Goal: Task Accomplishment & Management: Use online tool/utility

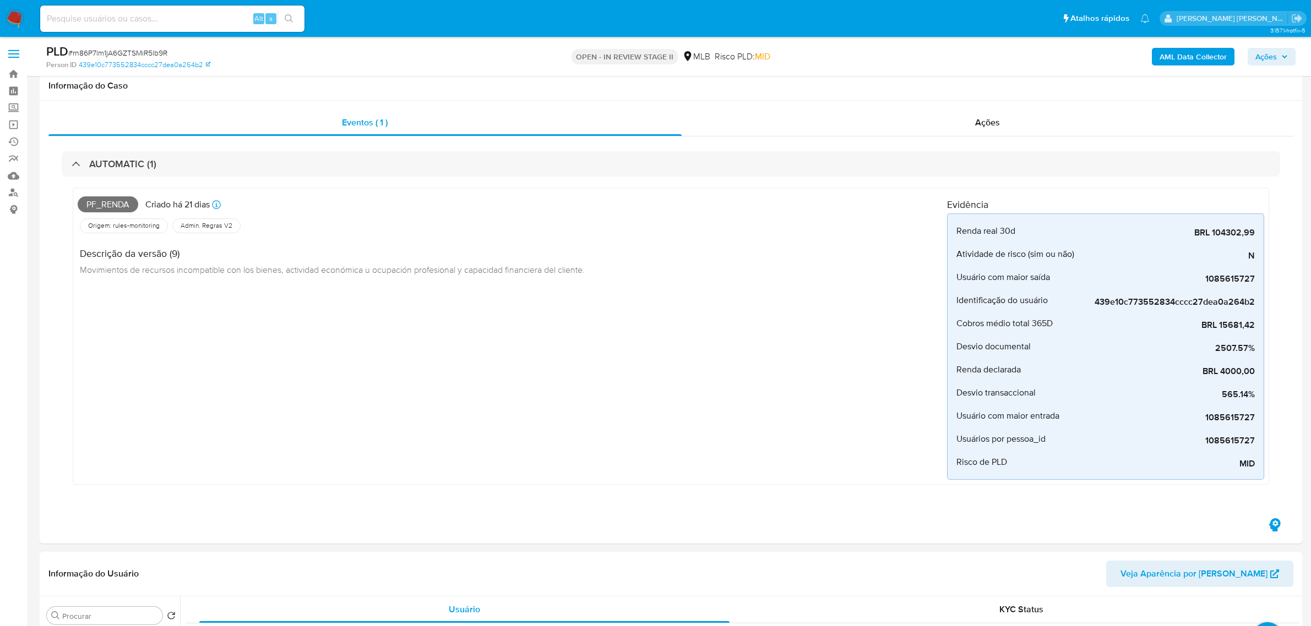
scroll to position [413, 0]
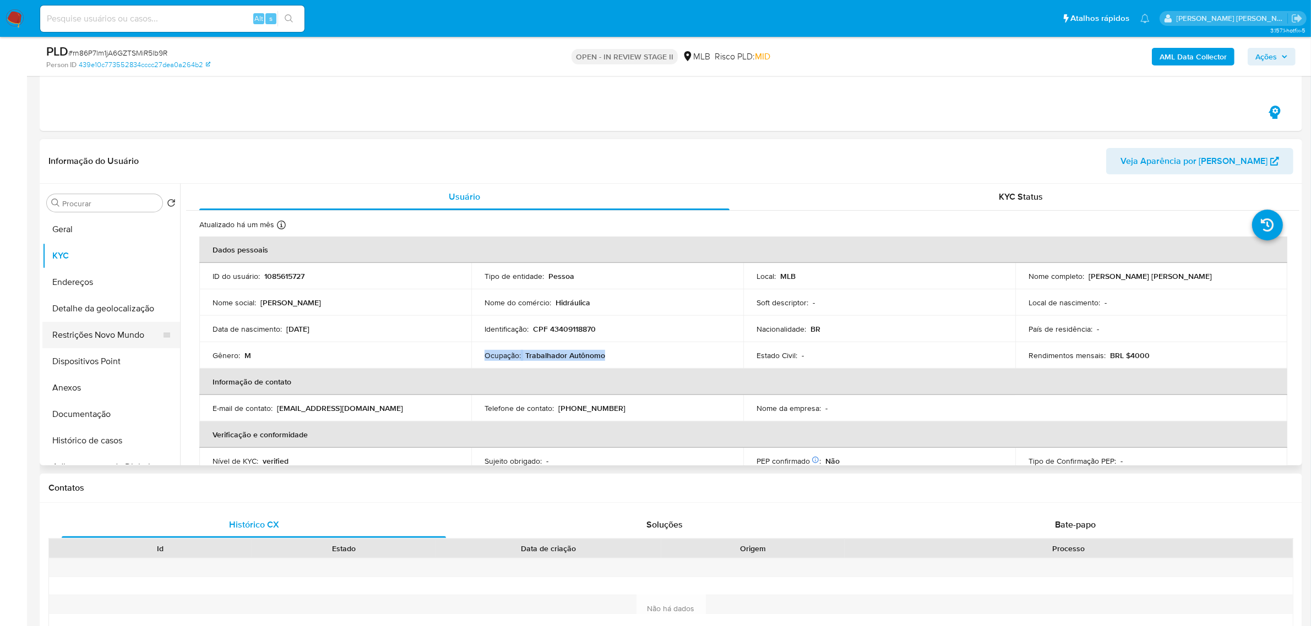
click at [90, 330] on button "Restrições Novo Mundo" at bounding box center [106, 335] width 129 height 26
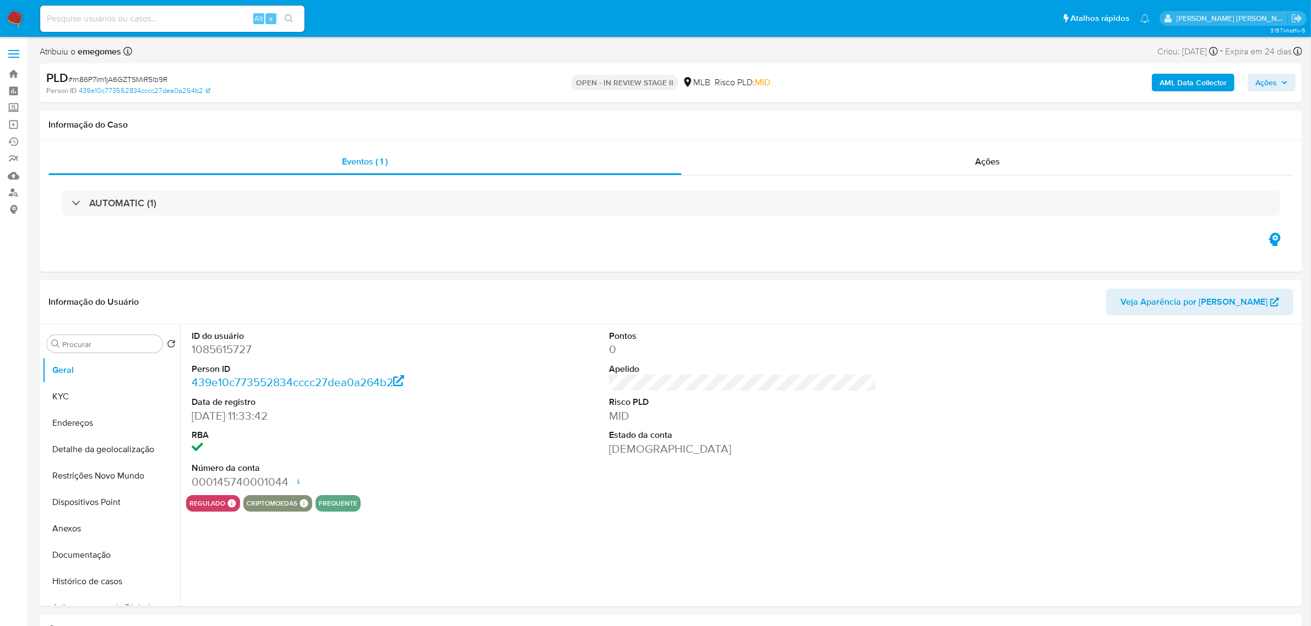
select select "10"
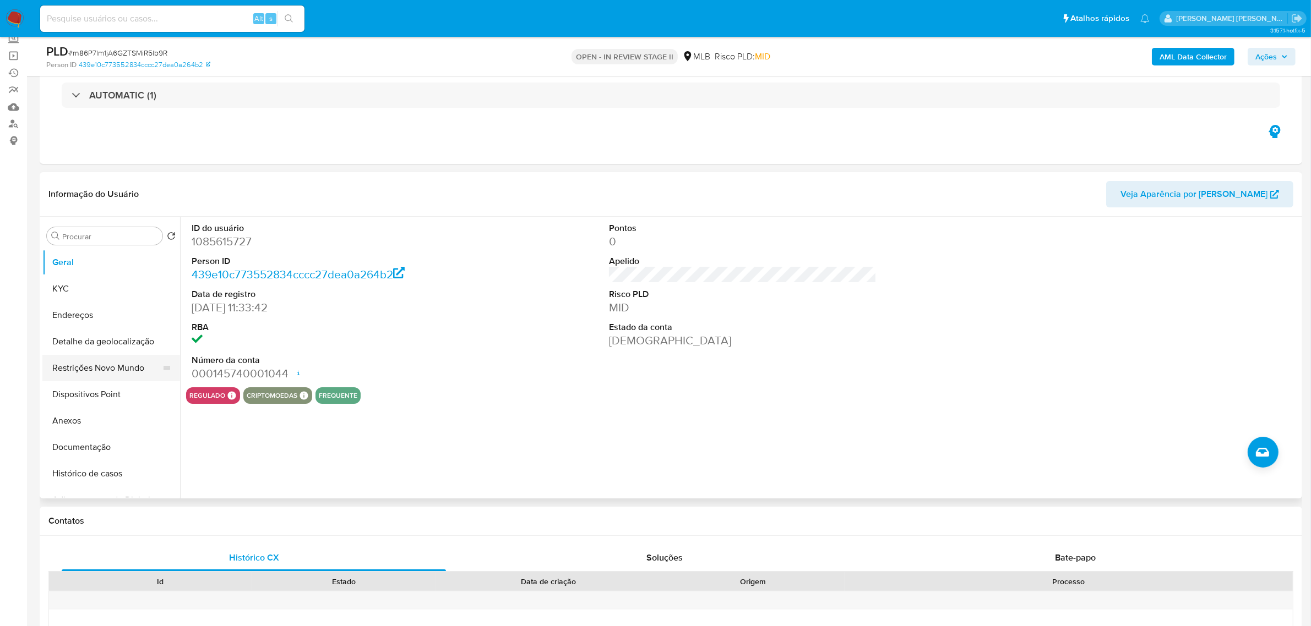
click at [85, 368] on button "Restrições Novo Mundo" at bounding box center [106, 368] width 129 height 26
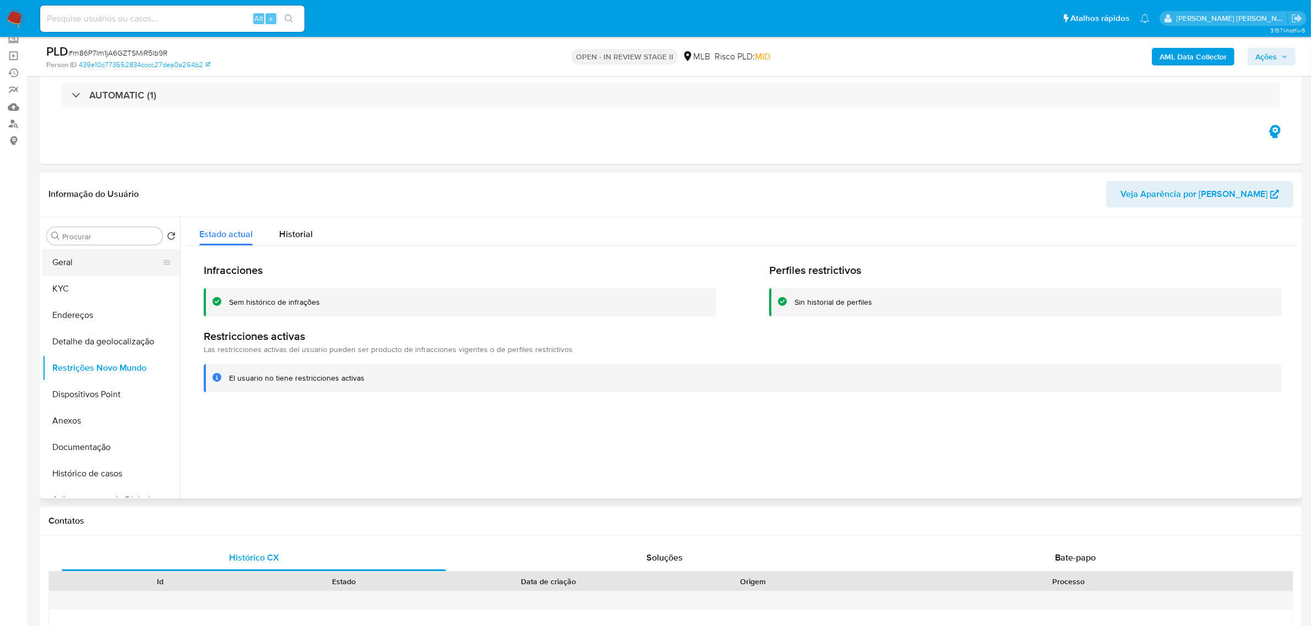
click at [94, 254] on button "Geral" at bounding box center [106, 262] width 129 height 26
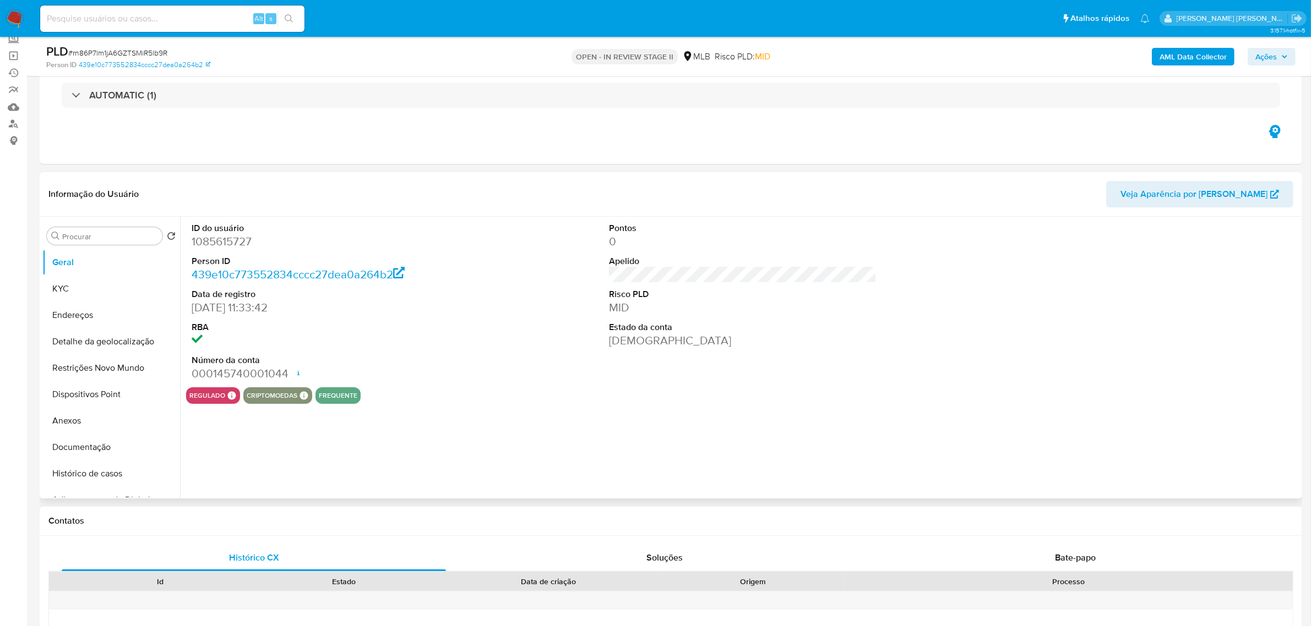
click at [422, 188] on header "Informação do Usuário Veja Aparência por Pessoa" at bounding box center [670, 194] width 1245 height 26
click at [69, 287] on button "KYC" at bounding box center [106, 289] width 129 height 26
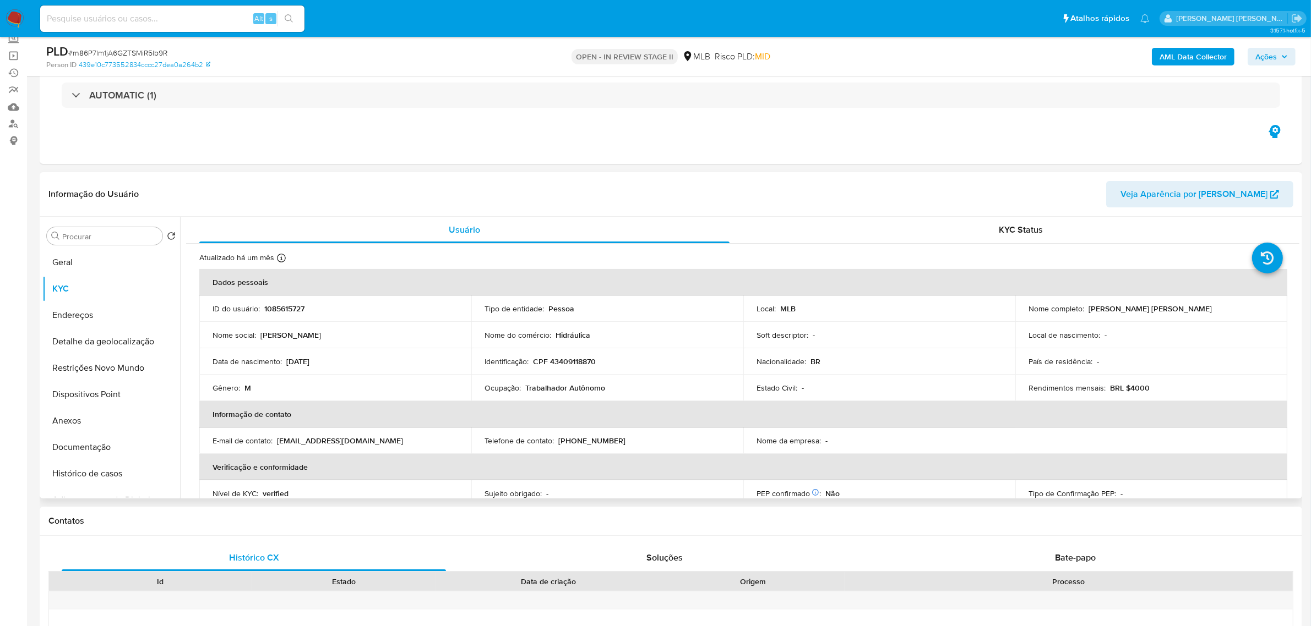
click at [461, 181] on header "Informação do Usuário Veja Aparência por Pessoa" at bounding box center [670, 194] width 1245 height 26
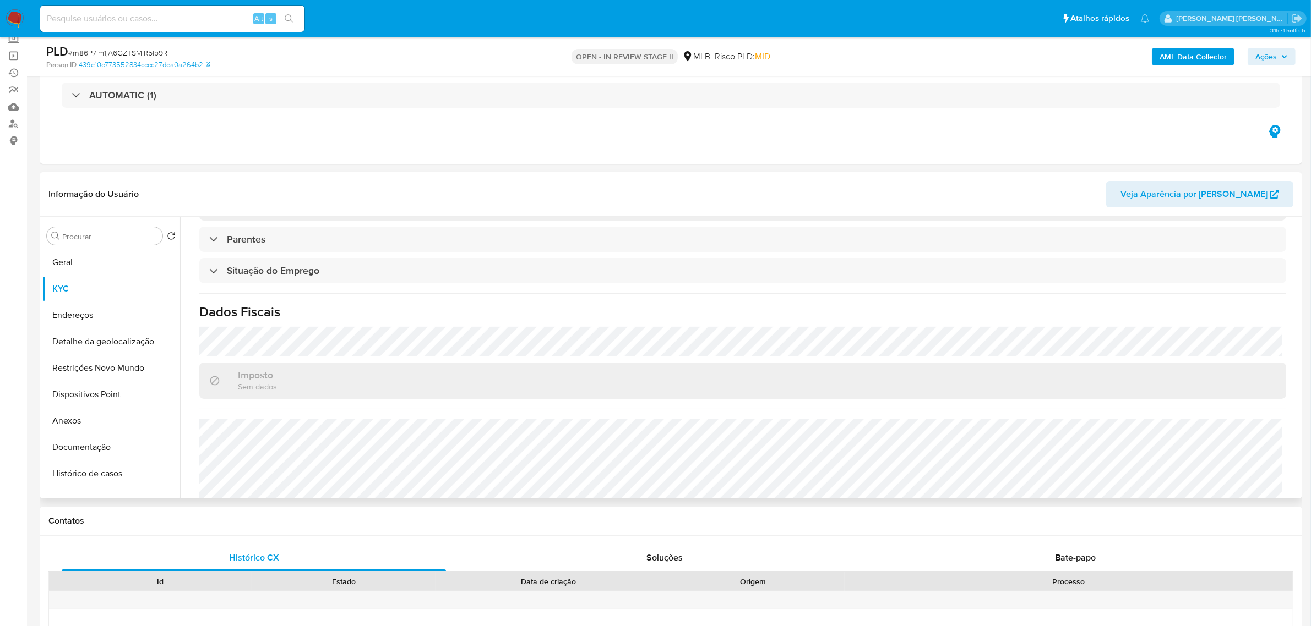
scroll to position [458, 0]
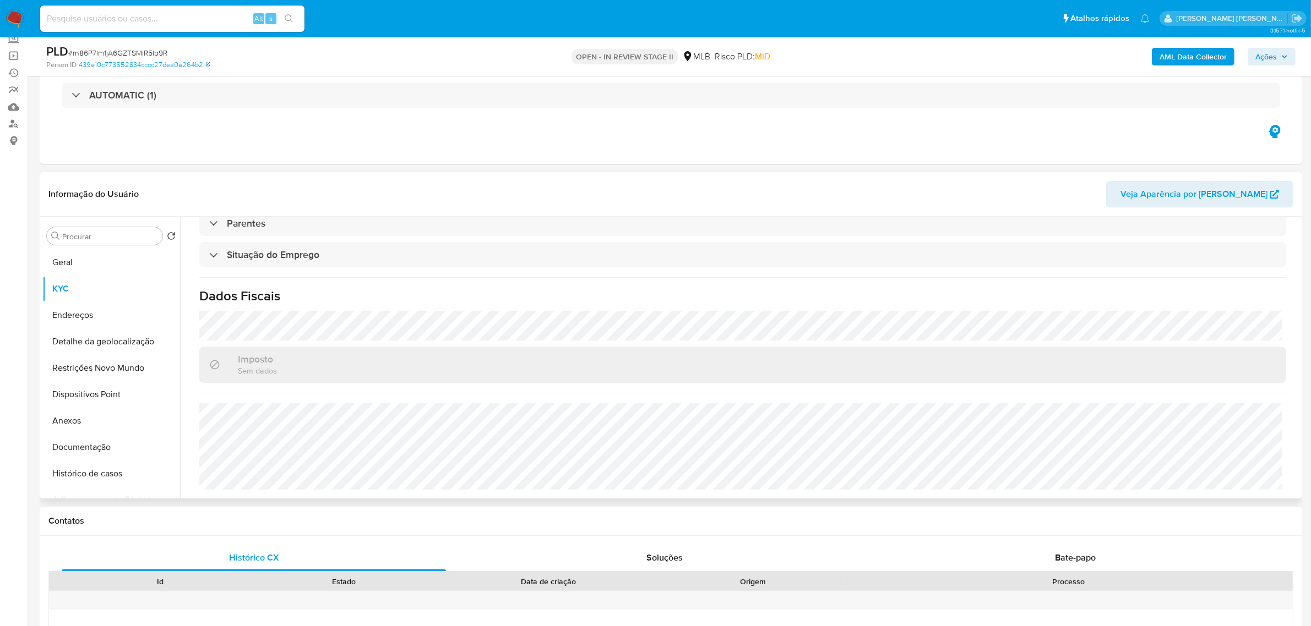
click at [325, 387] on div "Atualizado há um mês Criado: 07/03/2022 12:33:49 Atualizado: 05/08/2025 20:58:2…" at bounding box center [742, 142] width 1113 height 713
click at [94, 318] on button "Endereços" at bounding box center [106, 315] width 129 height 26
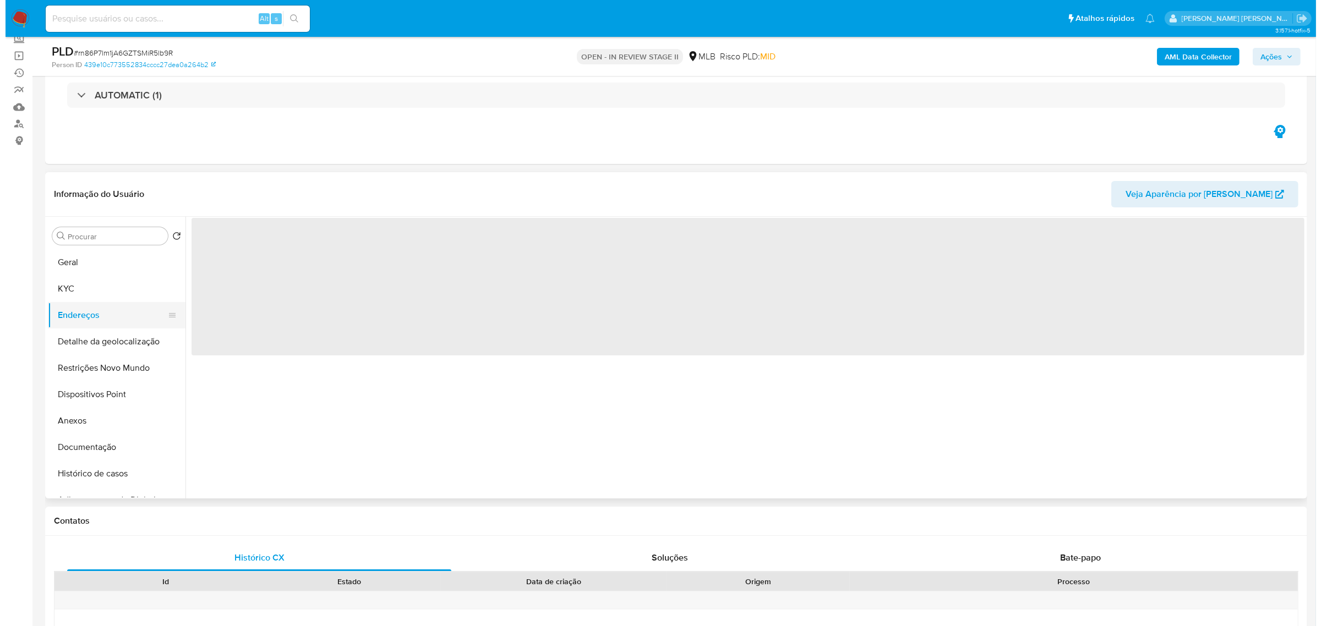
scroll to position [0, 0]
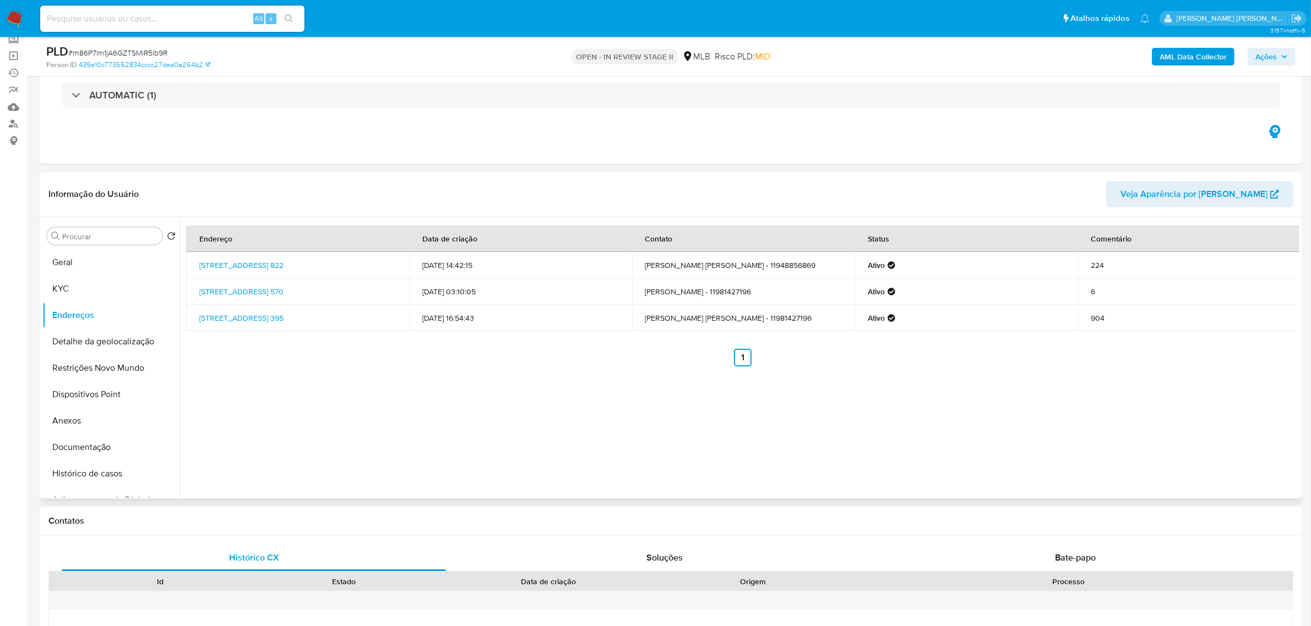
click at [295, 351] on ul "Anterior 1 Siguiente" at bounding box center [742, 358] width 1113 height 18
click at [122, 340] on button "Detalhe da geolocalização" at bounding box center [106, 342] width 129 height 26
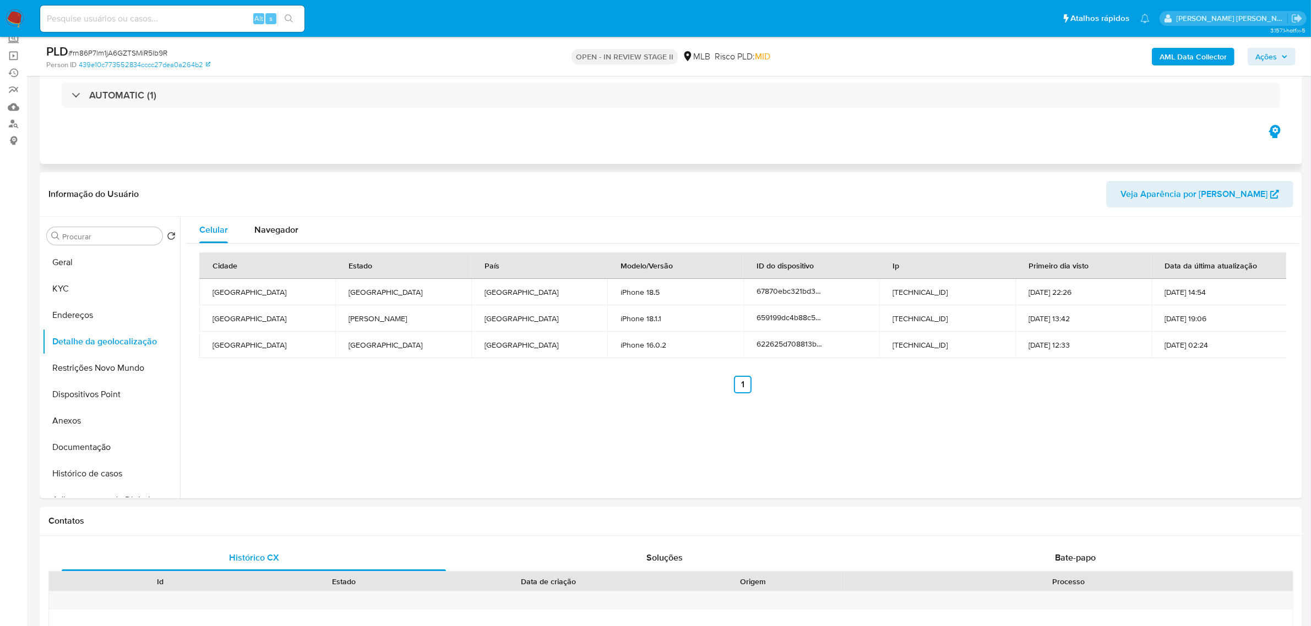
click at [490, 151] on div "Eventos ( 1 ) Ações AUTOMATIC (1)" at bounding box center [671, 98] width 1262 height 132
click at [442, 194] on header "Informação do Usuário Veja Aparência por Pessoa" at bounding box center [670, 194] width 1245 height 26
click at [76, 372] on button "Restrições Novo Mundo" at bounding box center [106, 368] width 129 height 26
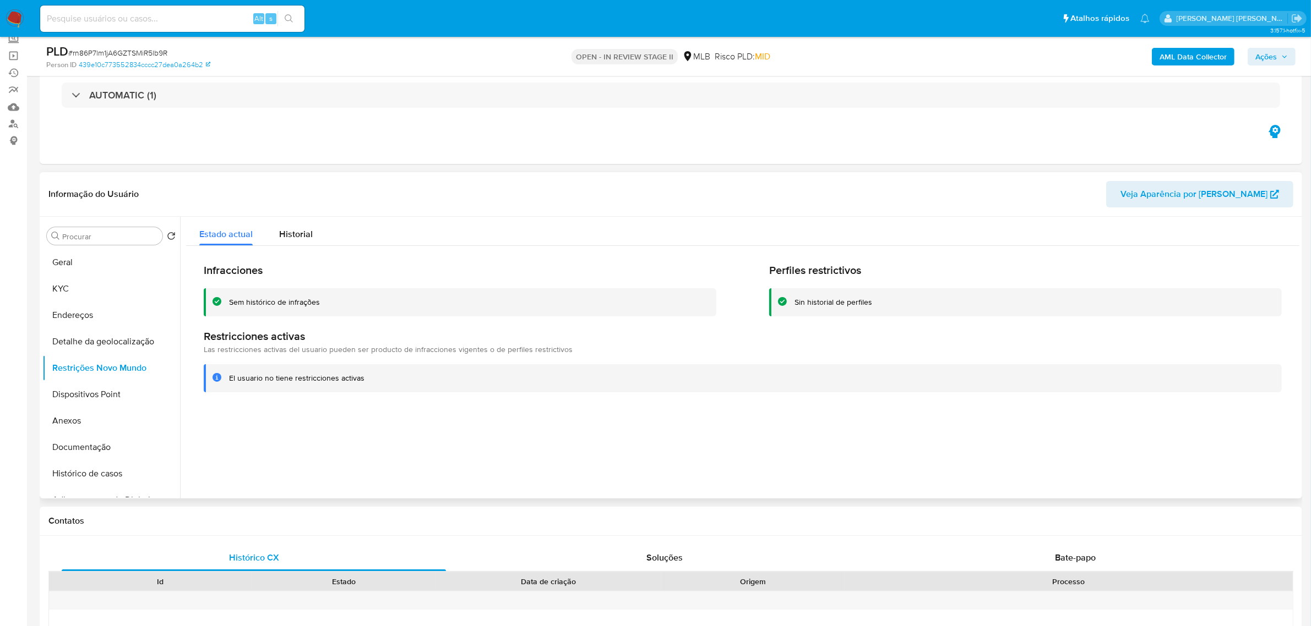
click at [251, 175] on div "Informação do Usuário Veja Aparência por Pessoa" at bounding box center [671, 194] width 1262 height 45
click at [100, 391] on button "Dispositivos Point" at bounding box center [106, 395] width 129 height 26
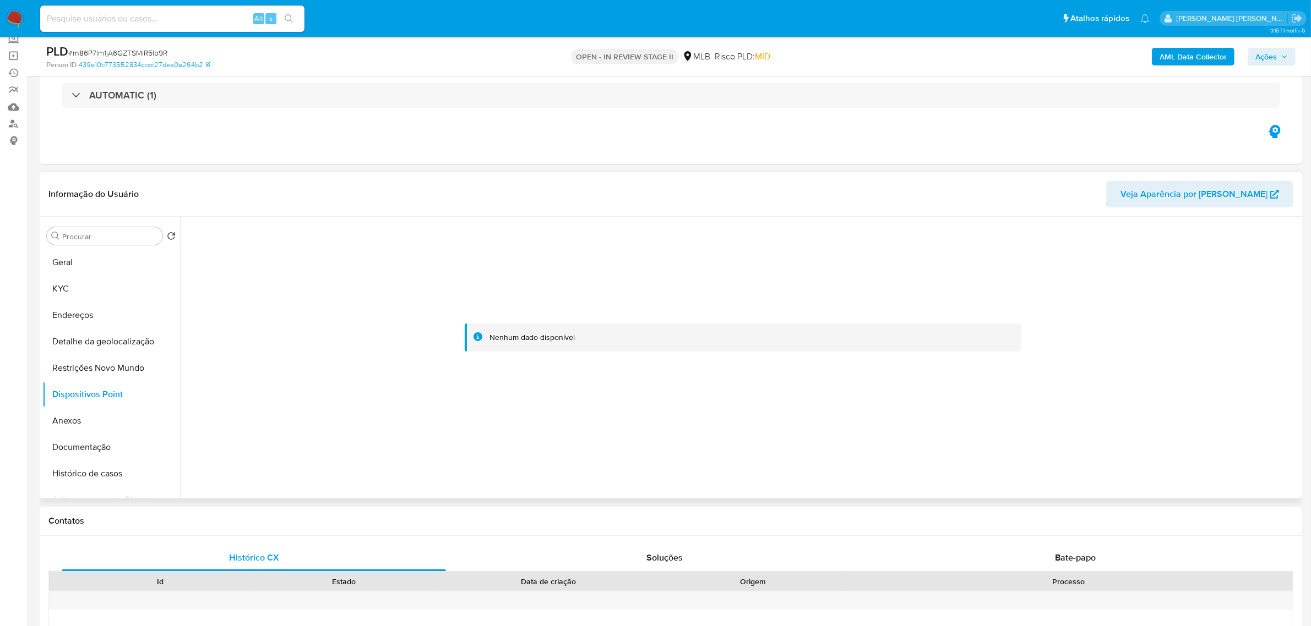
click at [253, 185] on header "Informação do Usuário Veja Aparência por Pessoa" at bounding box center [670, 194] width 1245 height 26
click at [1202, 55] on b "AML Data Collector" at bounding box center [1192, 57] width 67 height 18
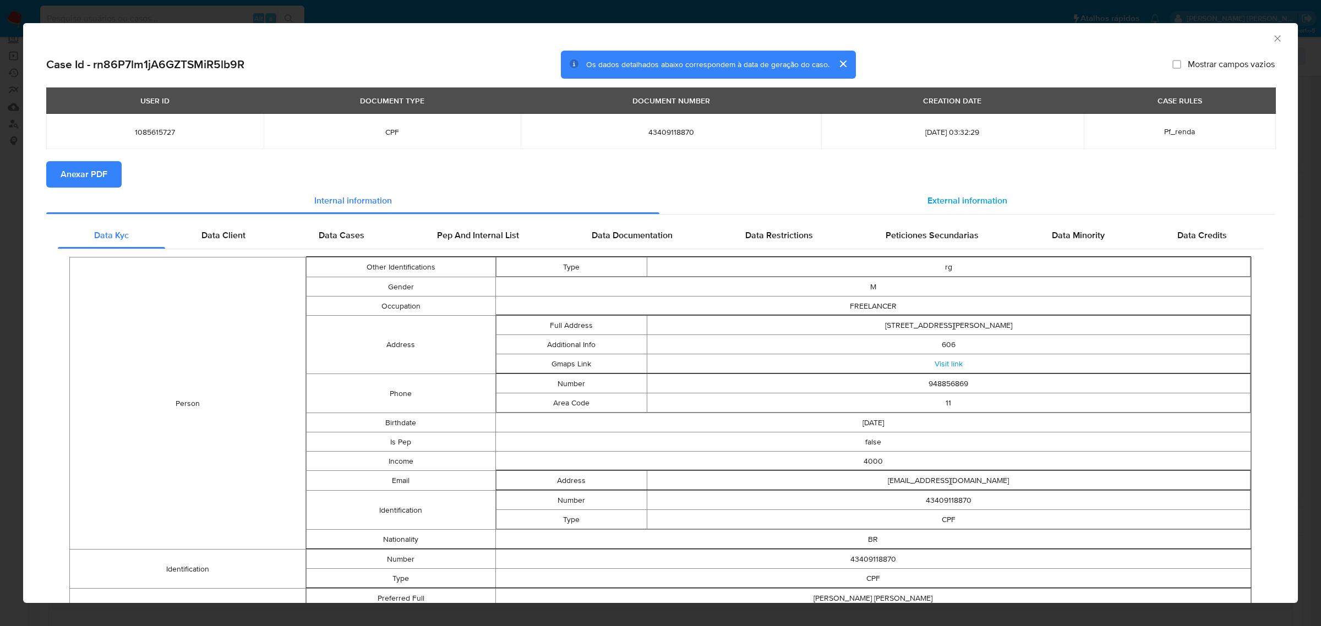
click at [961, 204] on span "External information" at bounding box center [968, 200] width 80 height 13
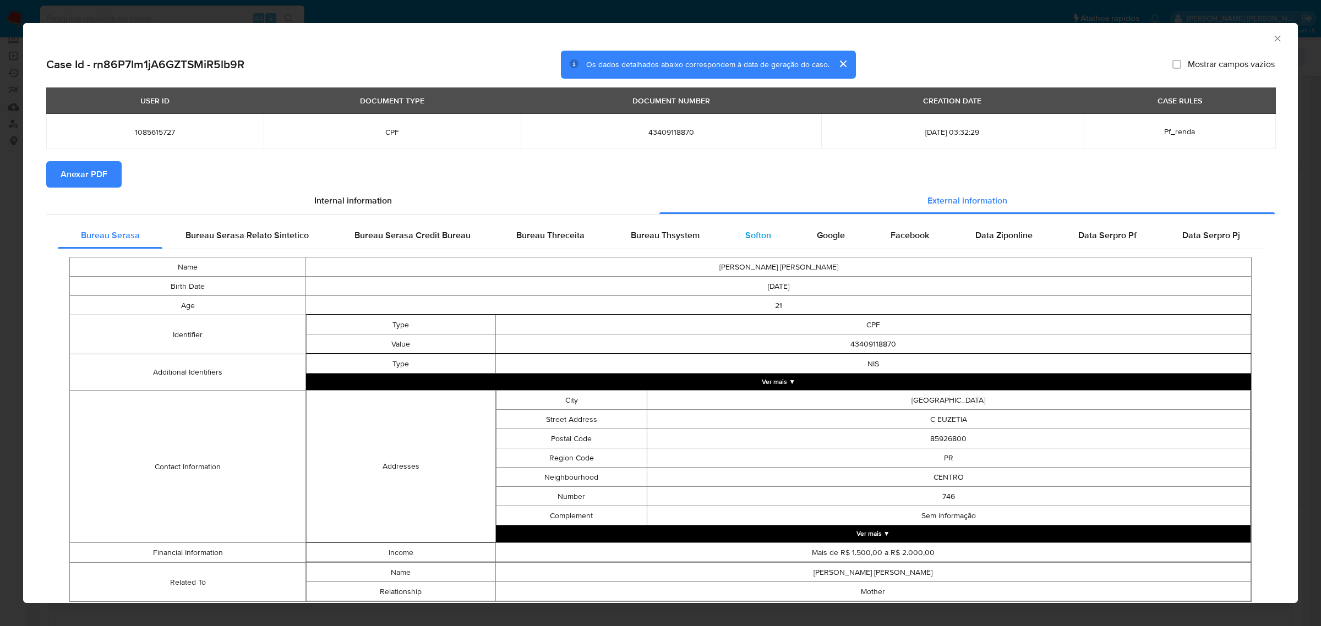
click at [753, 238] on span "Softon" at bounding box center [758, 235] width 26 height 13
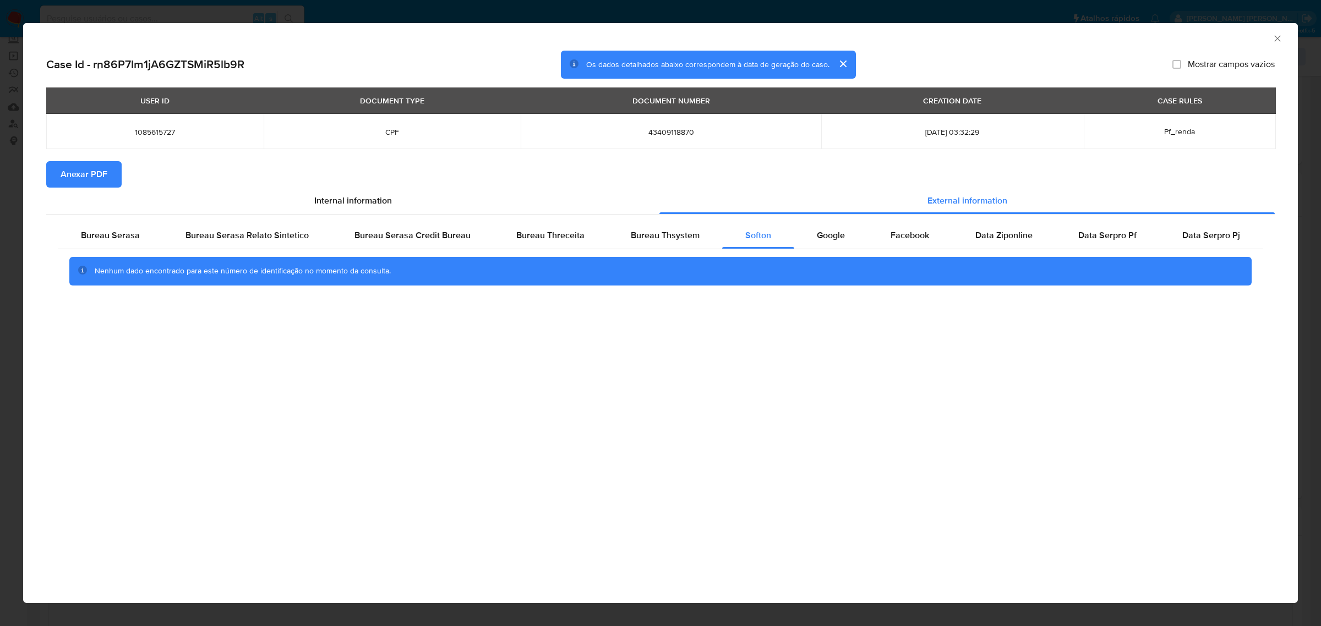
click at [102, 177] on span "Anexar PDF" at bounding box center [84, 174] width 47 height 24
click at [126, 232] on span "Bureau Serasa" at bounding box center [110, 235] width 59 height 13
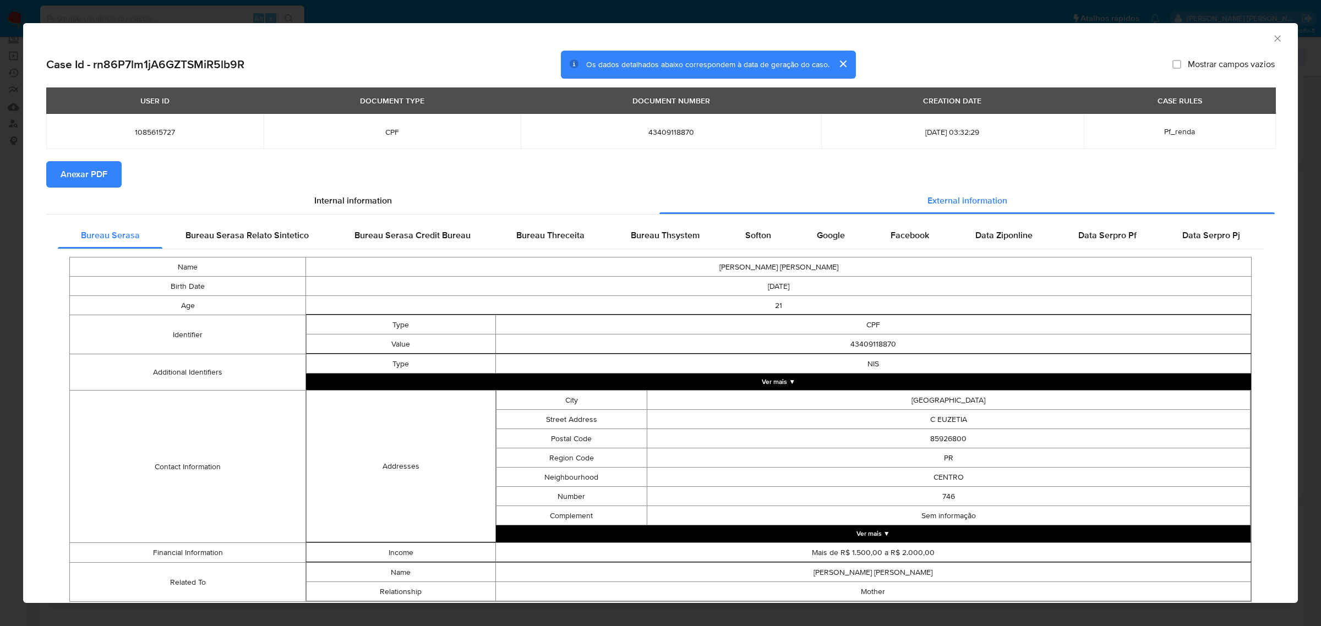
scroll to position [37, 0]
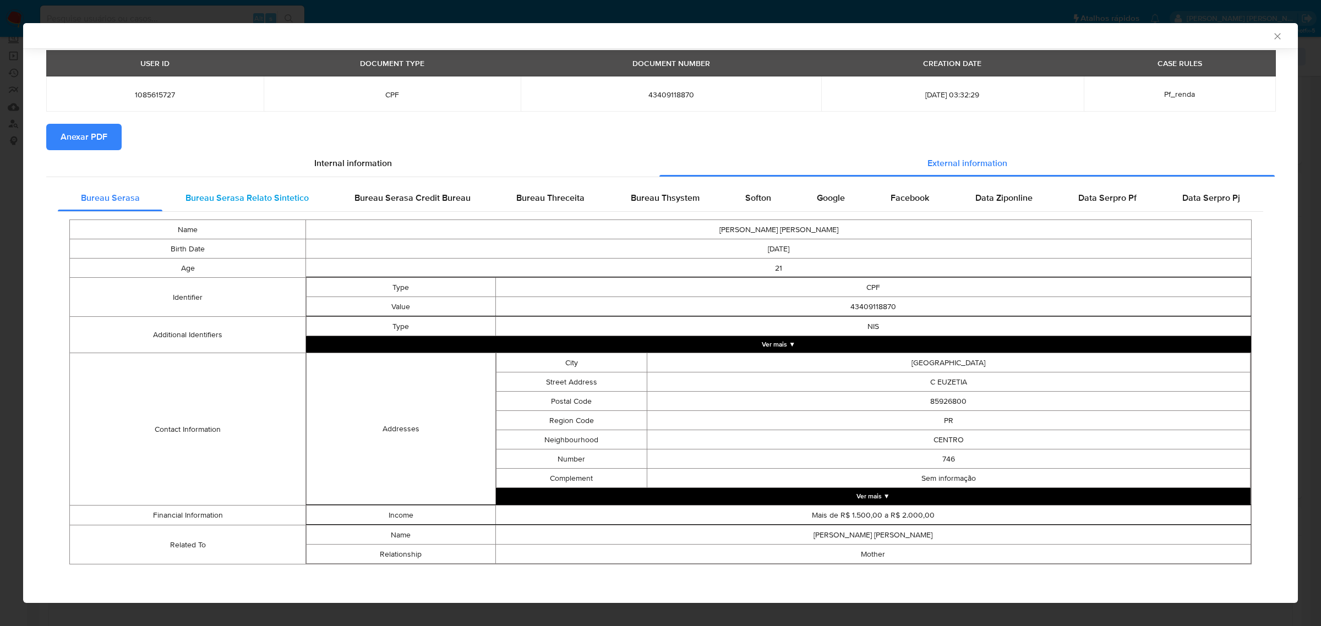
click at [260, 194] on span "Bureau Serasa Relato Sintetico" at bounding box center [247, 198] width 123 height 13
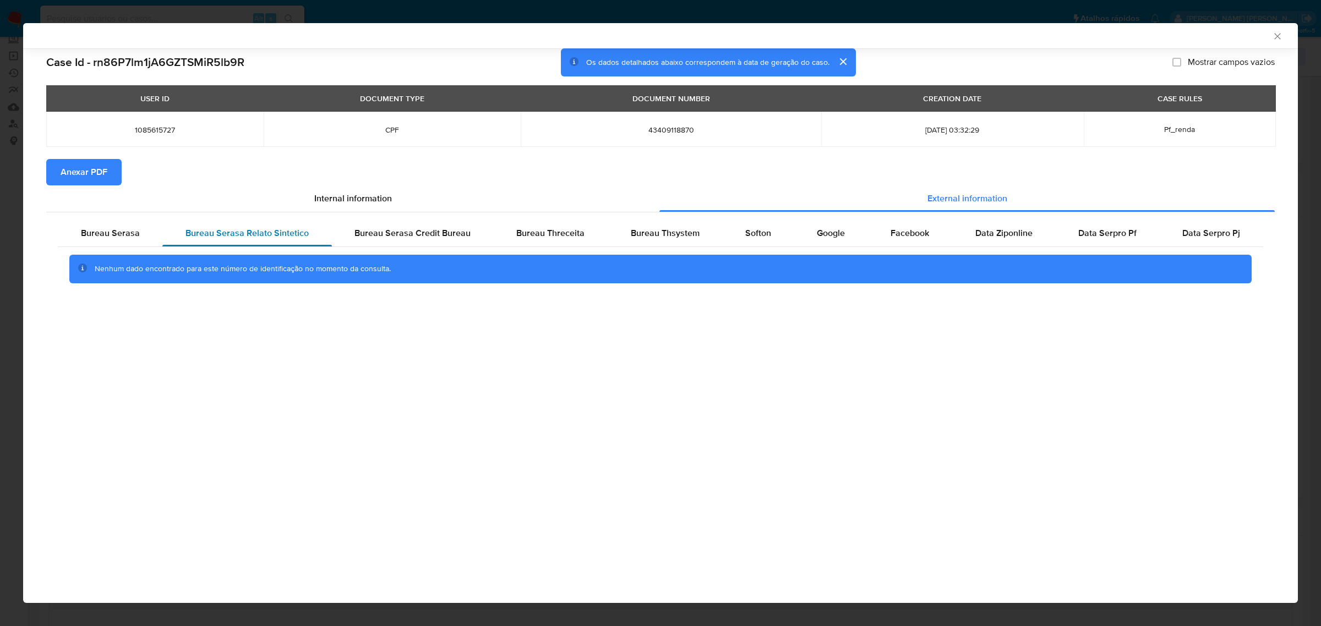
scroll to position [0, 0]
click at [433, 230] on span "Bureau Serasa Credit Bureau" at bounding box center [413, 233] width 116 height 13
click at [530, 229] on span "Bureau Threceita" at bounding box center [550, 233] width 68 height 13
click at [654, 235] on span "Bureau Thsystem" at bounding box center [665, 233] width 69 height 13
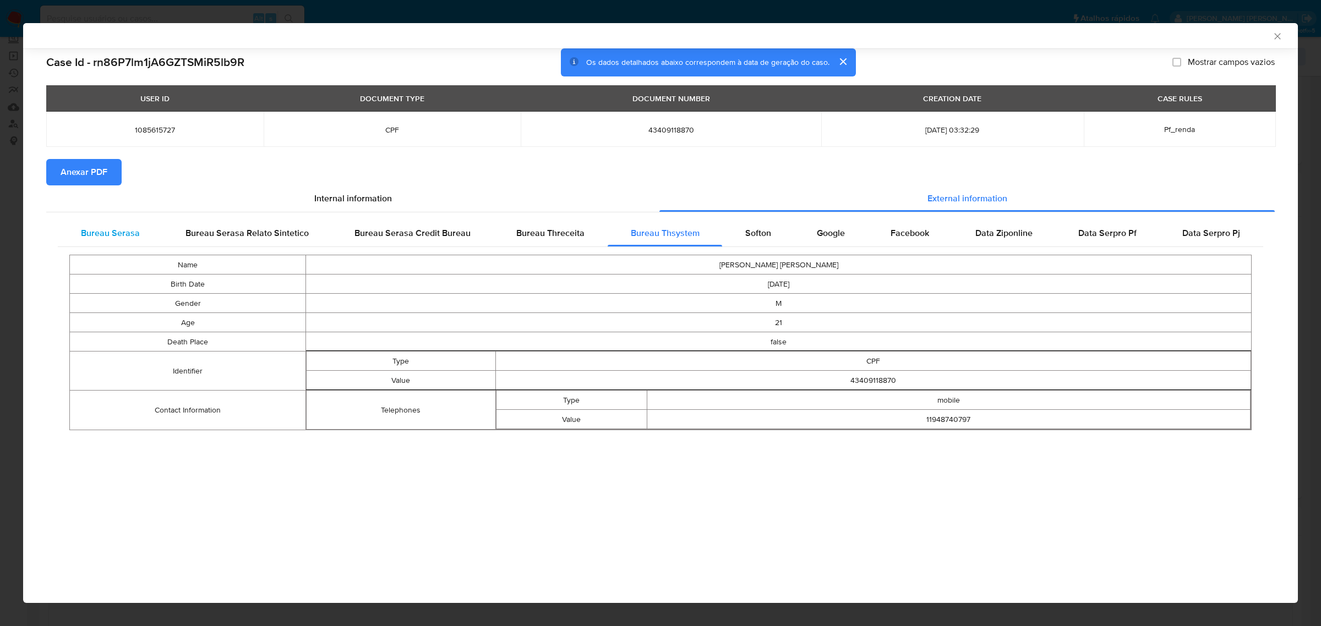
click at [135, 237] on span "Bureau Serasa" at bounding box center [110, 233] width 59 height 13
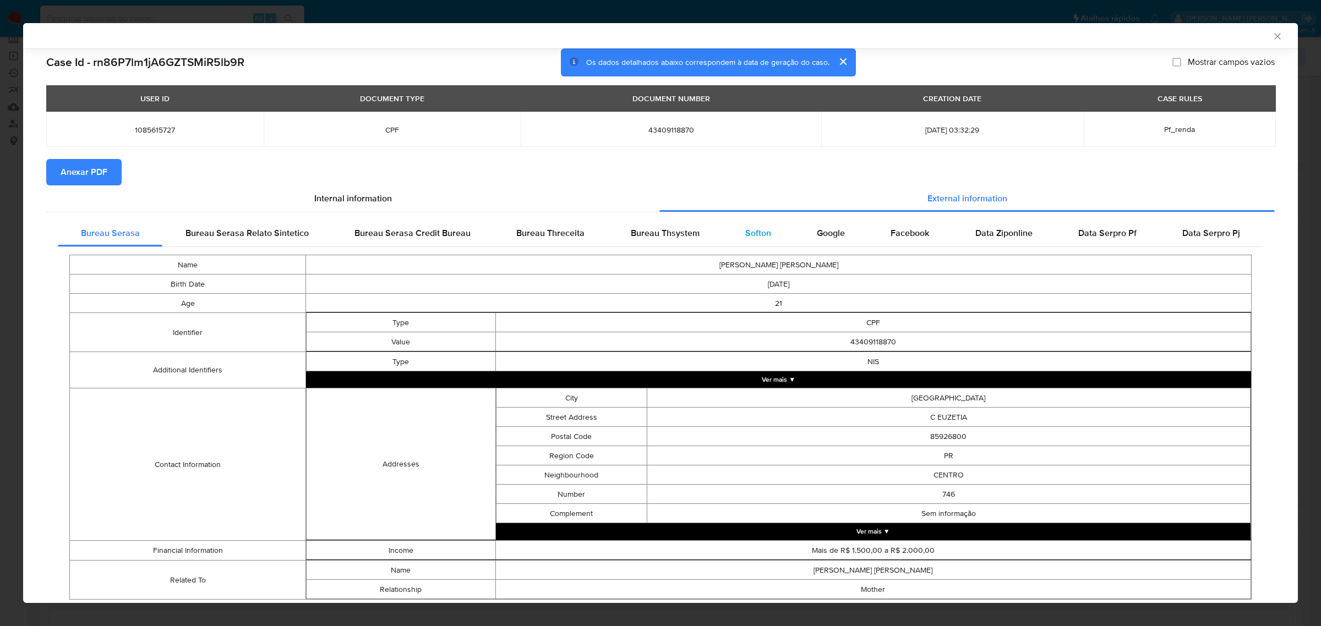
click at [735, 235] on div "Softon" at bounding box center [758, 233] width 72 height 26
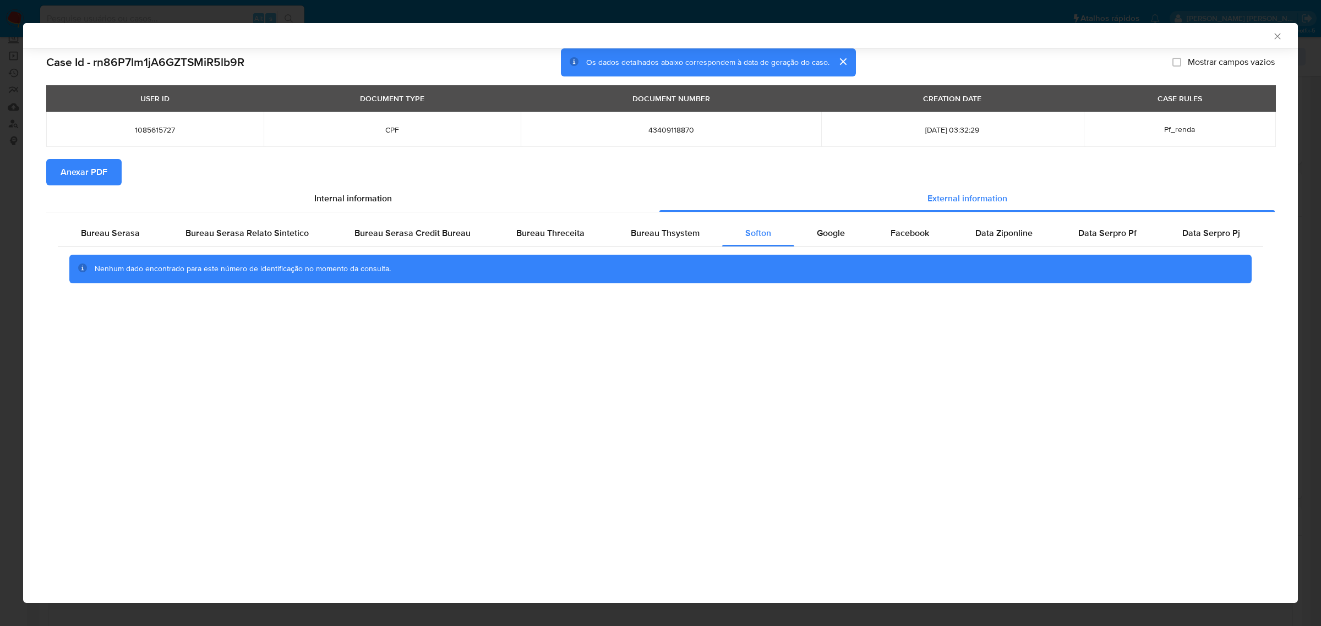
click at [1283, 37] on icon "Fechar a janela" at bounding box center [1277, 36] width 11 height 11
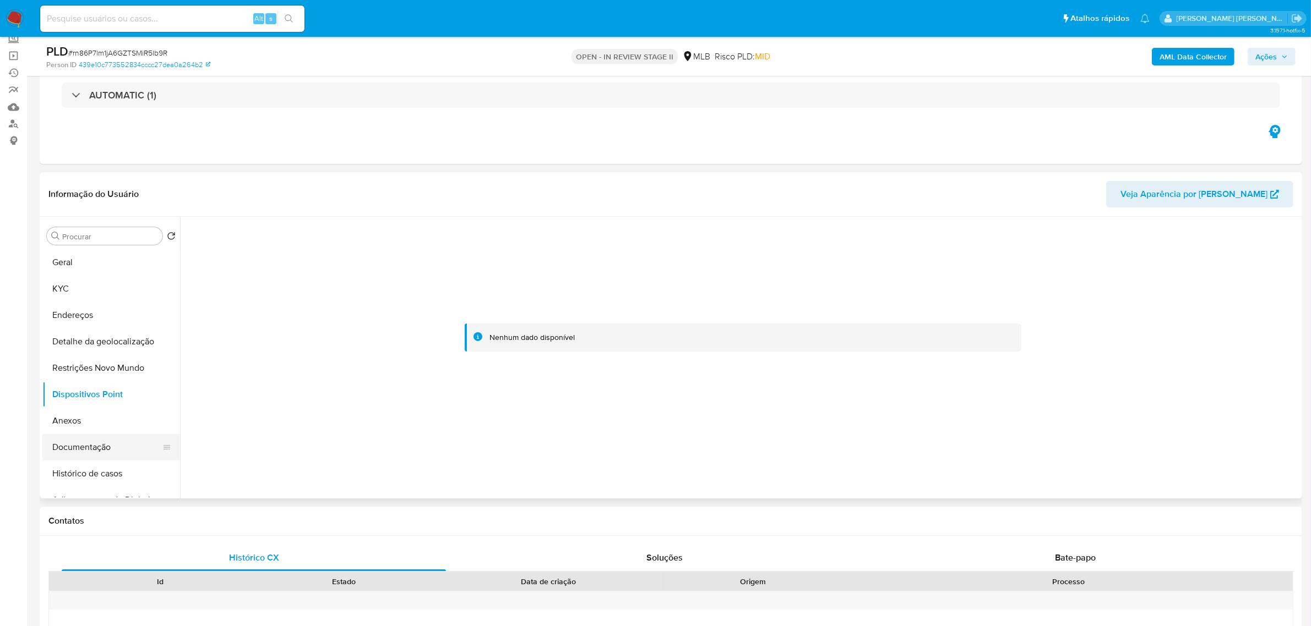
click at [67, 446] on button "Documentação" at bounding box center [106, 447] width 129 height 26
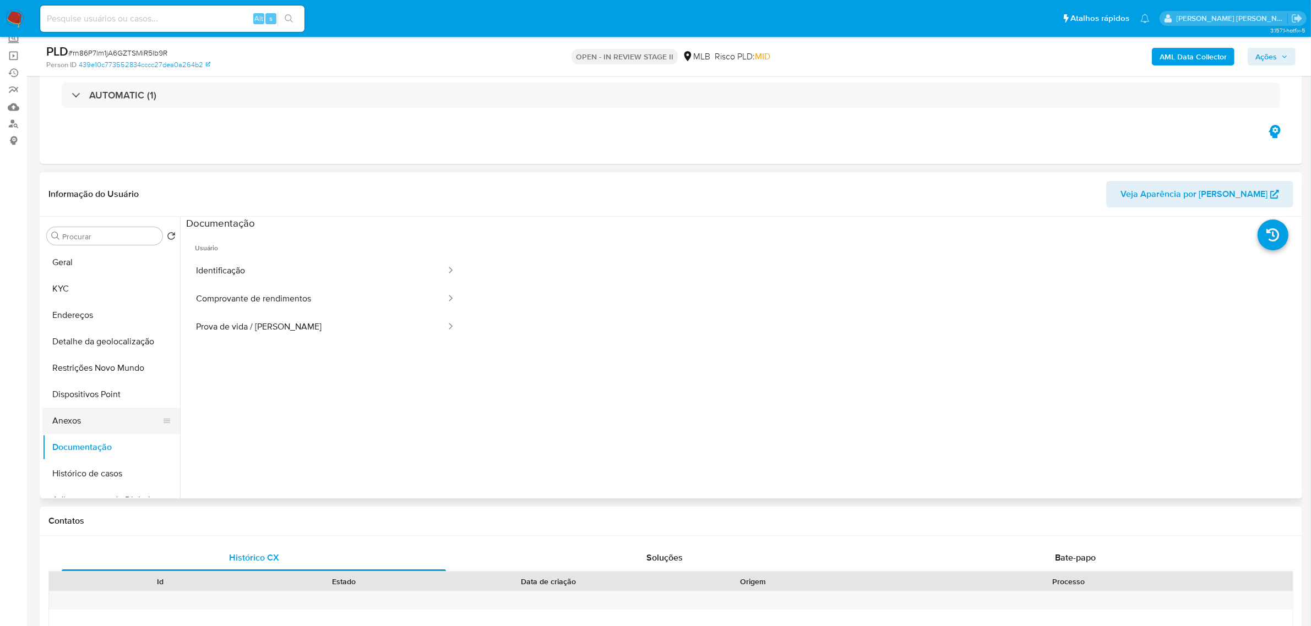
click at [76, 413] on button "Anexos" at bounding box center [106, 421] width 129 height 26
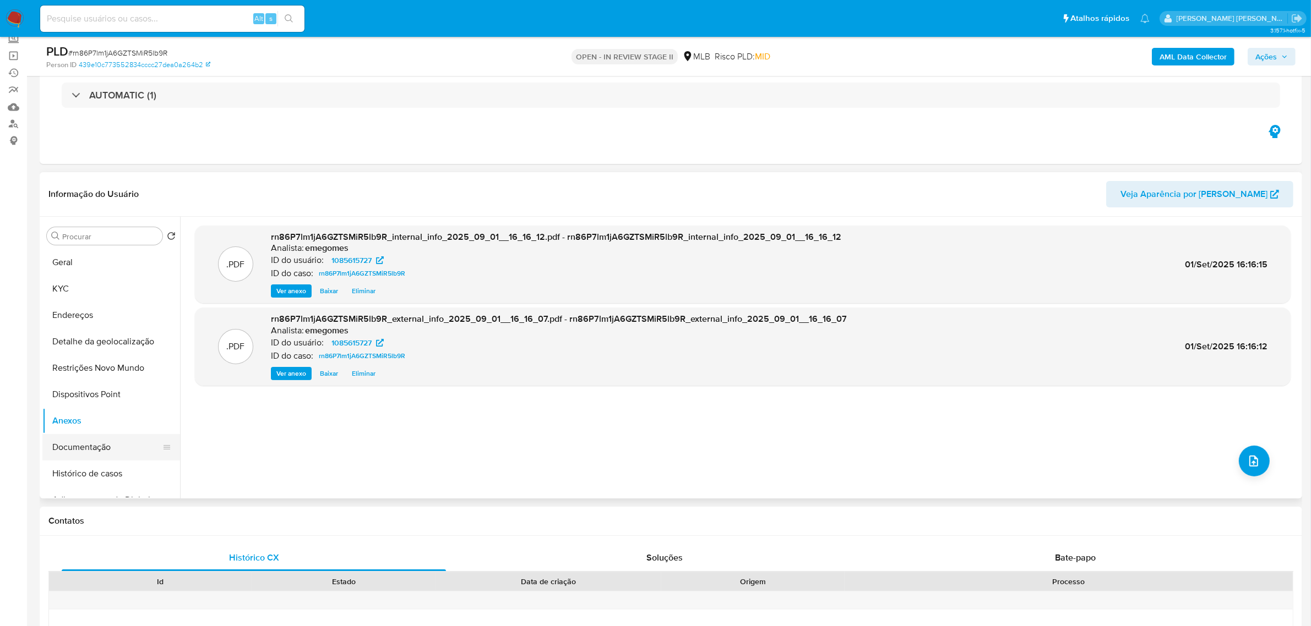
click at [78, 443] on button "Documentação" at bounding box center [106, 447] width 129 height 26
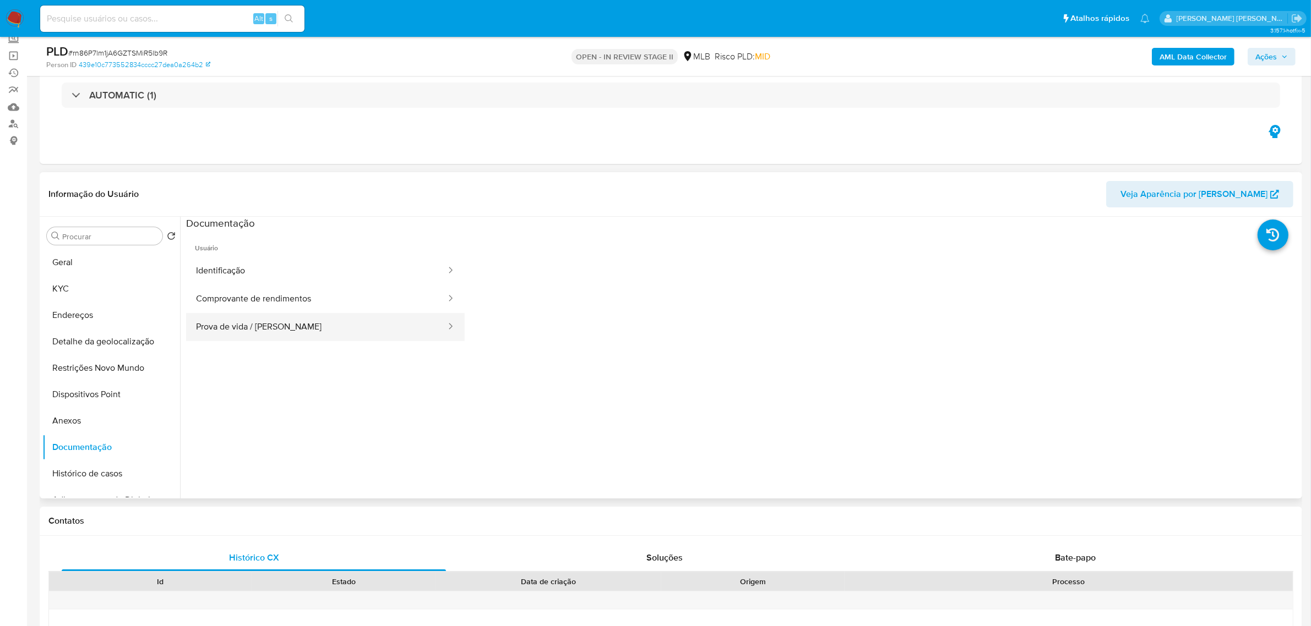
click at [242, 319] on button "Prova de vida / Selfie" at bounding box center [316, 327] width 261 height 28
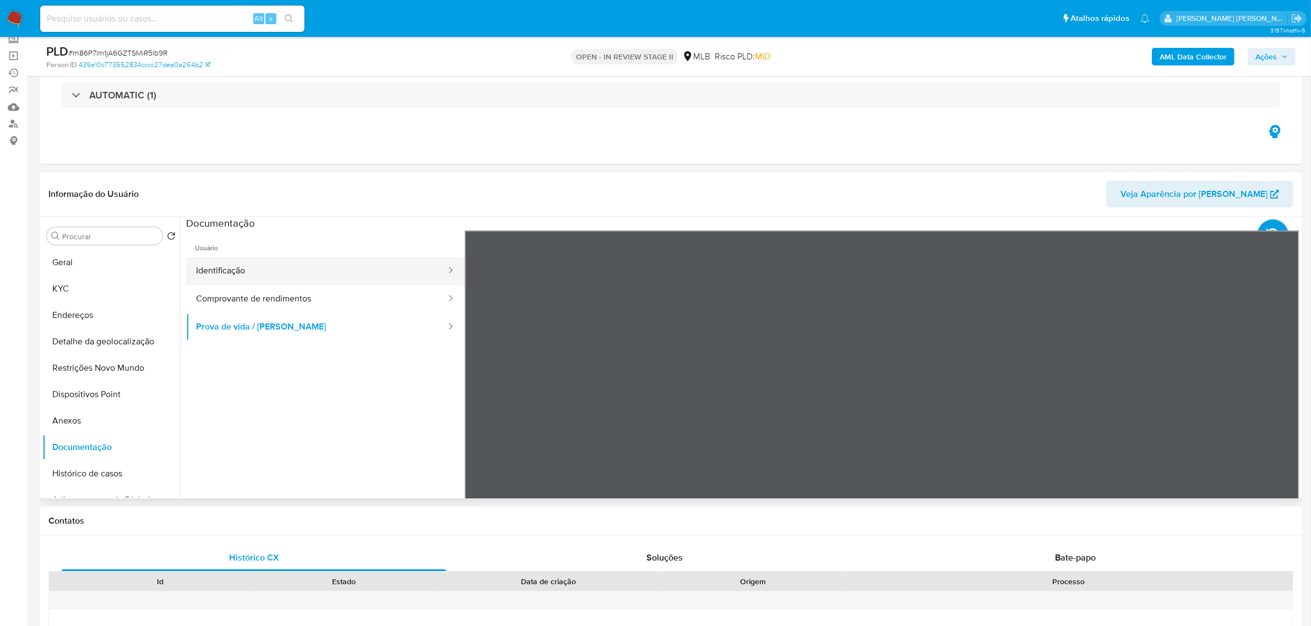
click at [232, 267] on button "Identificação" at bounding box center [316, 271] width 261 height 28
click at [1280, 400] on icon at bounding box center [1285, 410] width 22 height 22
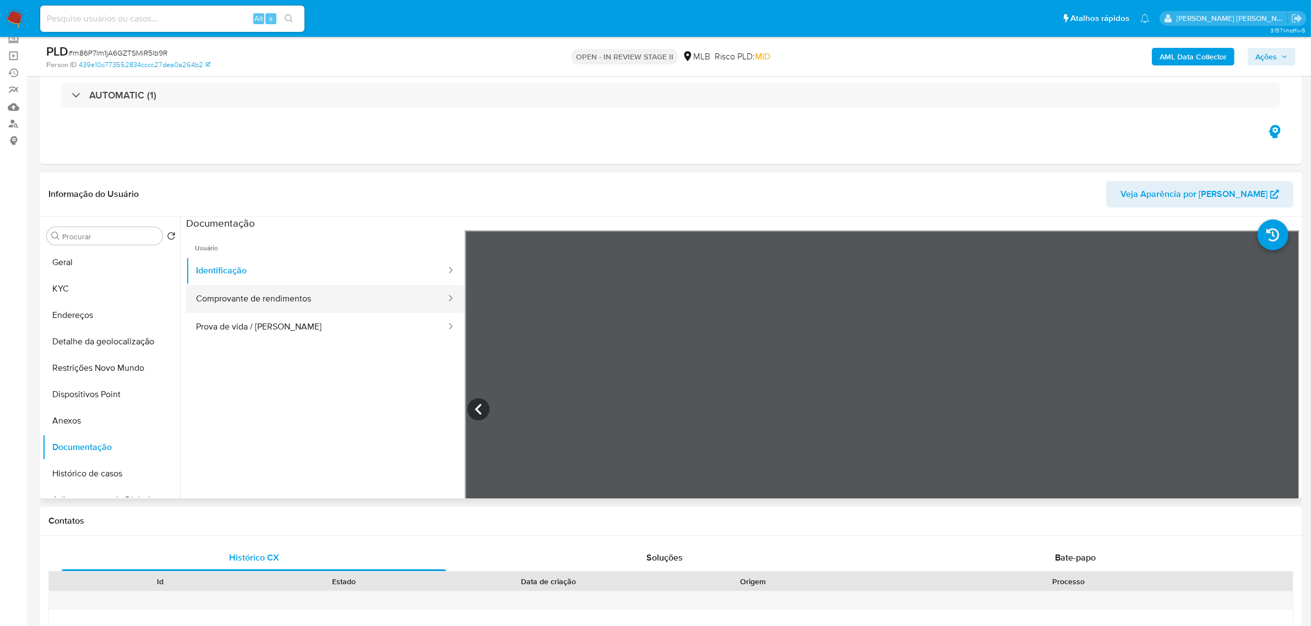
click at [271, 295] on button "Comprovante de rendimentos" at bounding box center [316, 299] width 261 height 28
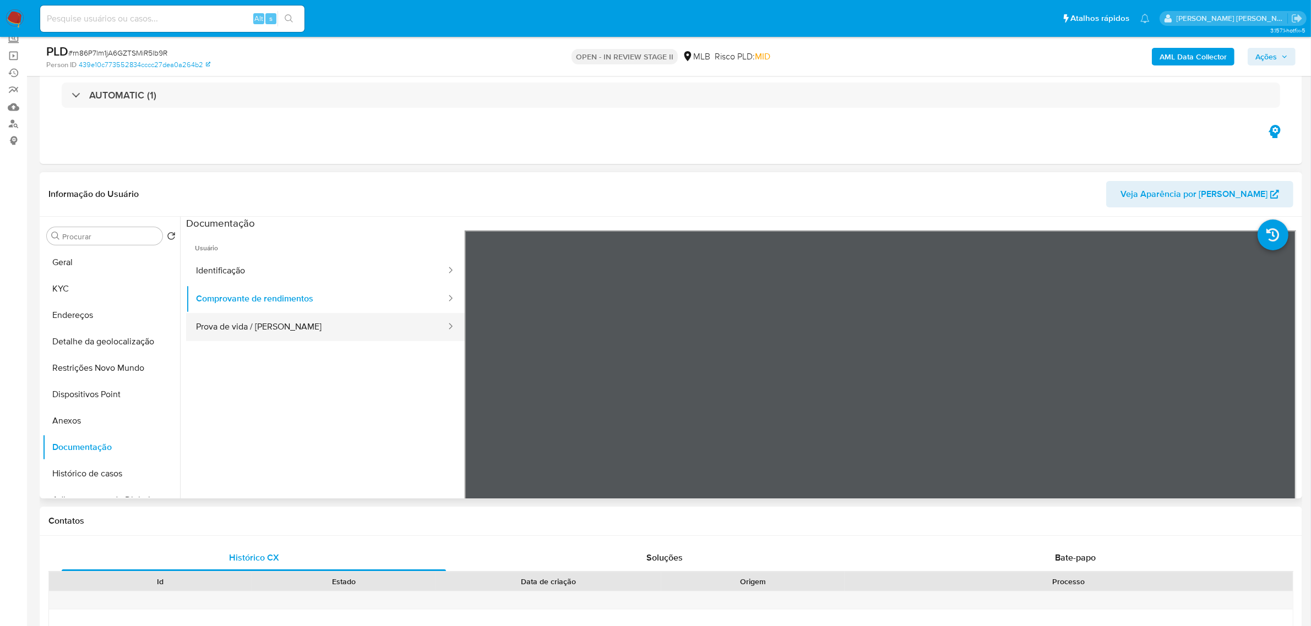
click at [237, 334] on button "Prova de vida / Selfie" at bounding box center [316, 327] width 261 height 28
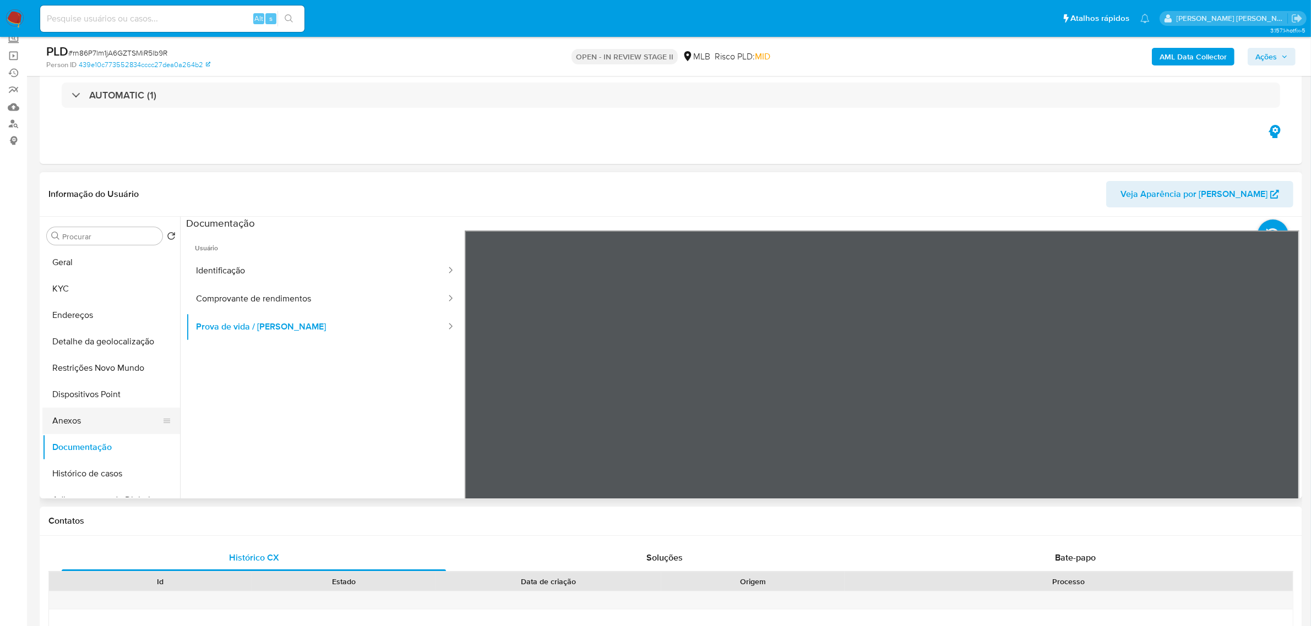
click at [75, 414] on button "Anexos" at bounding box center [106, 421] width 129 height 26
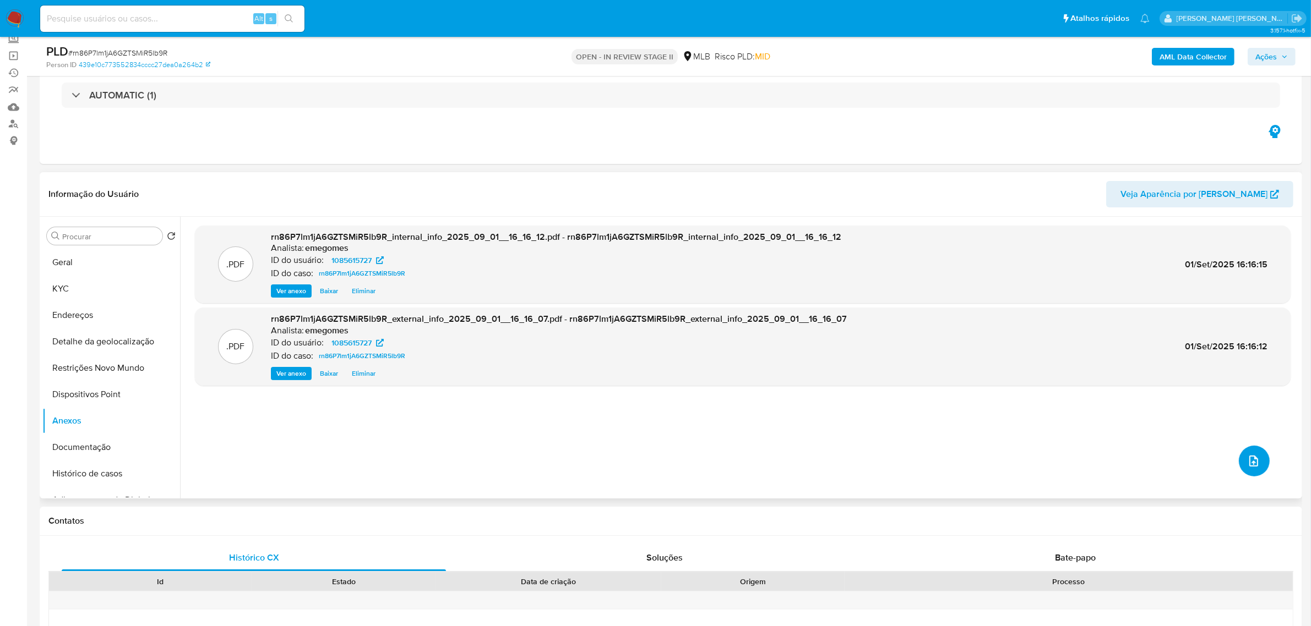
click at [1258, 465] on button "upload-file" at bounding box center [1254, 461] width 31 height 31
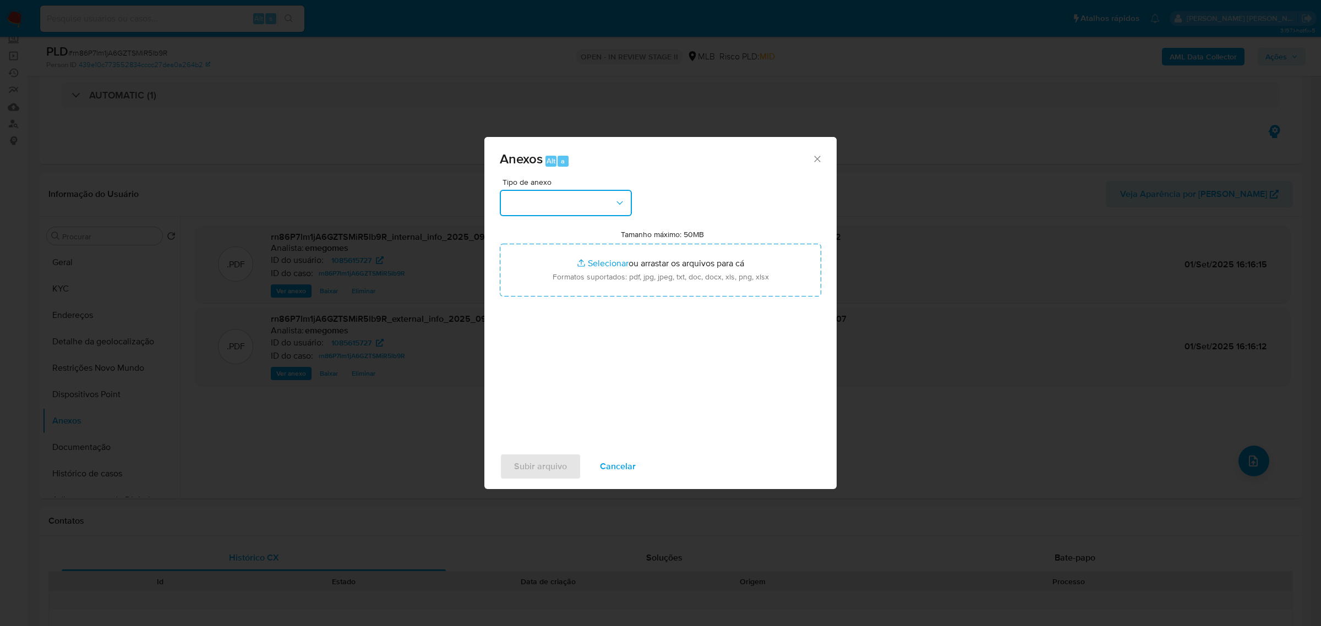
click at [618, 204] on icon "button" at bounding box center [619, 203] width 11 height 11
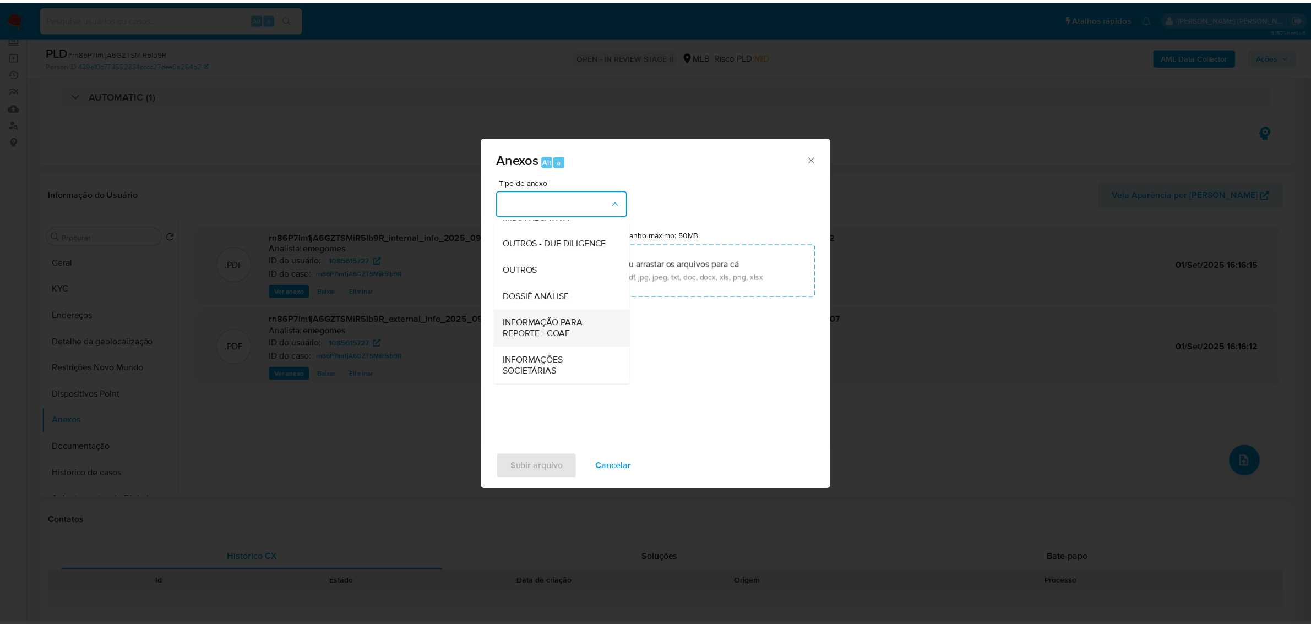
scroll to position [169, 0]
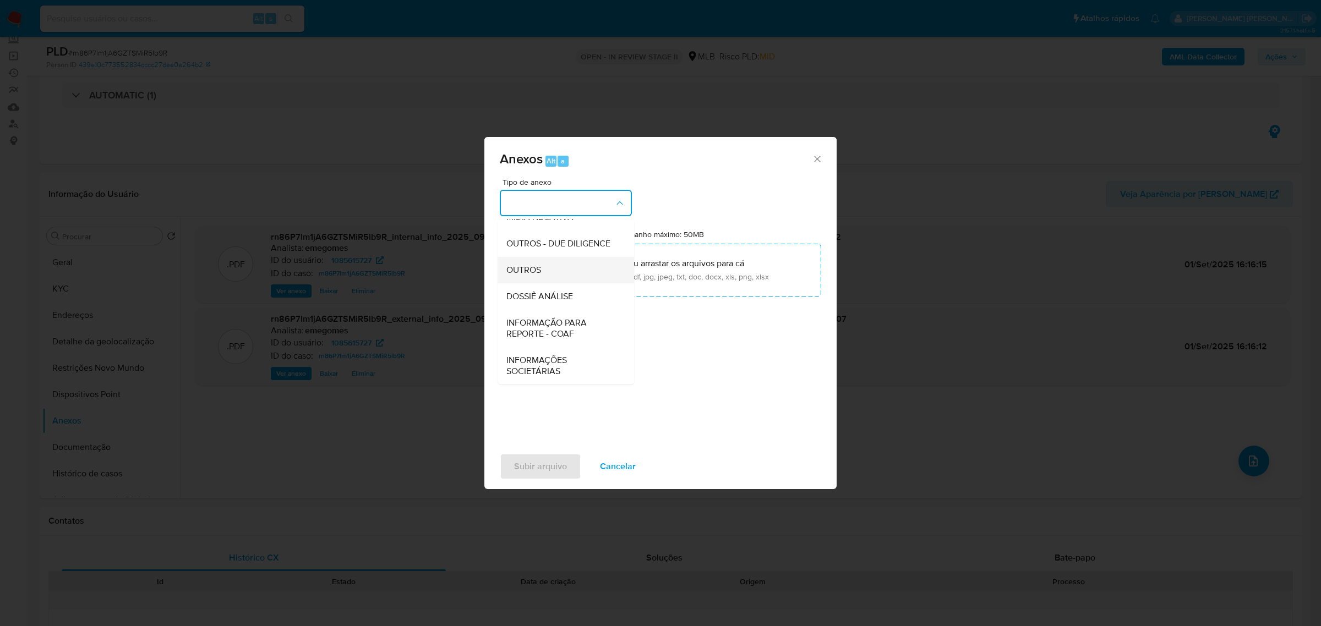
click at [542, 271] on div "OUTROS" at bounding box center [562, 270] width 112 height 26
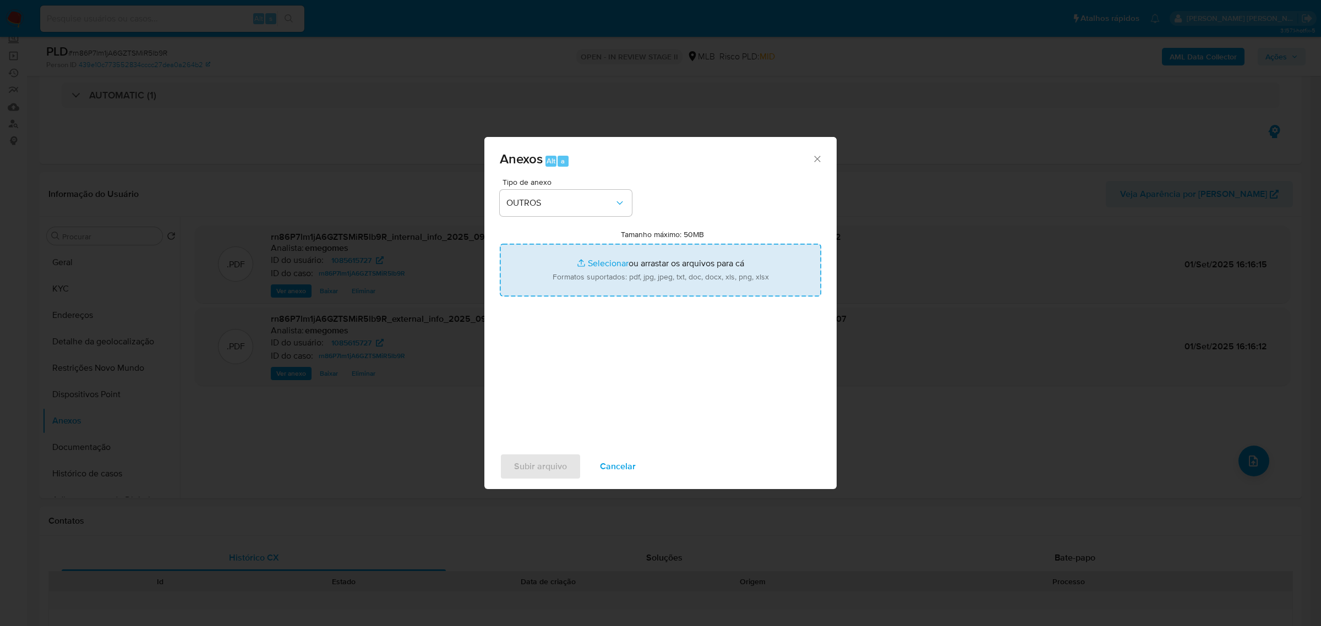
click at [603, 264] on input "Tamanho máximo: 50MB Selecionar arquivos" at bounding box center [661, 270] width 322 height 53
type input "C:\fakepath\MOV - Victor Henrique Carmona Medeiros - Data TX.pdf"
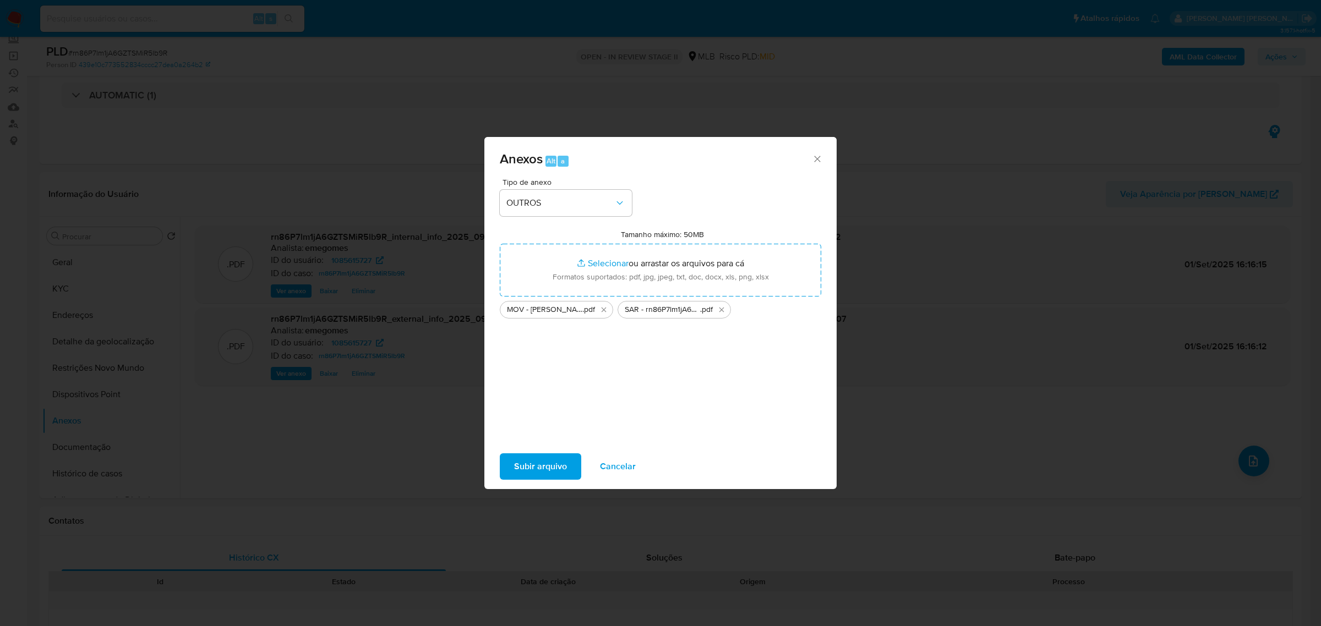
click at [544, 464] on span "Subir arquivo" at bounding box center [540, 467] width 53 height 24
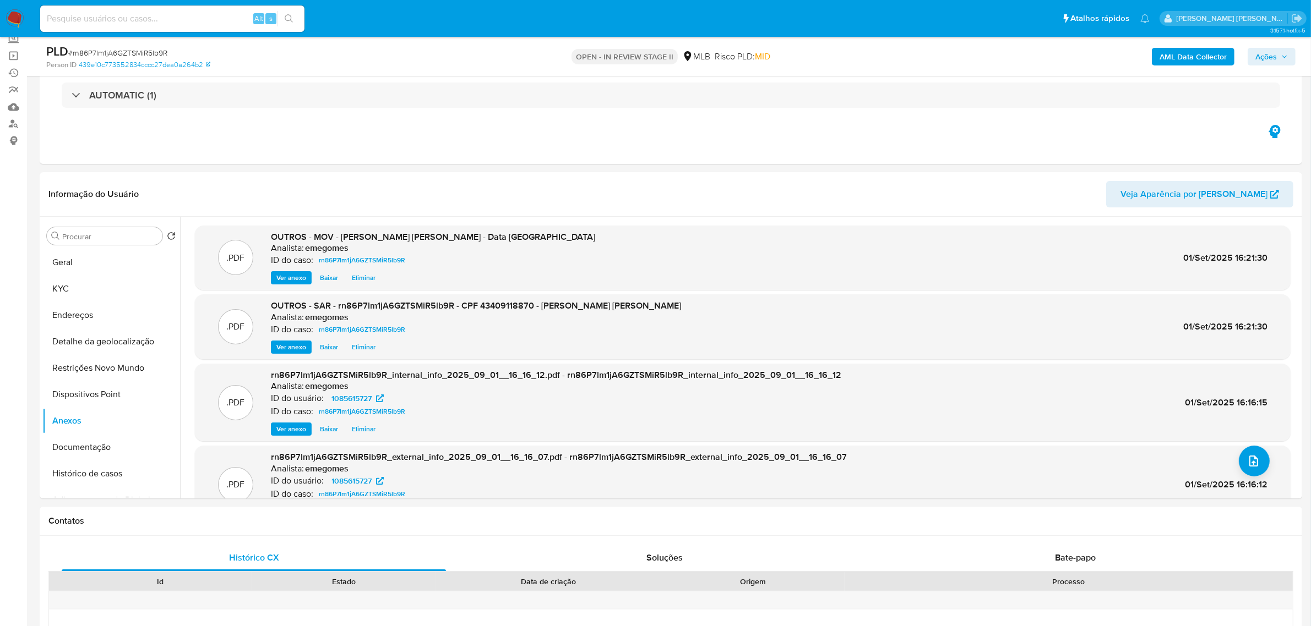
click at [1283, 59] on icon "button" at bounding box center [1284, 56] width 7 height 7
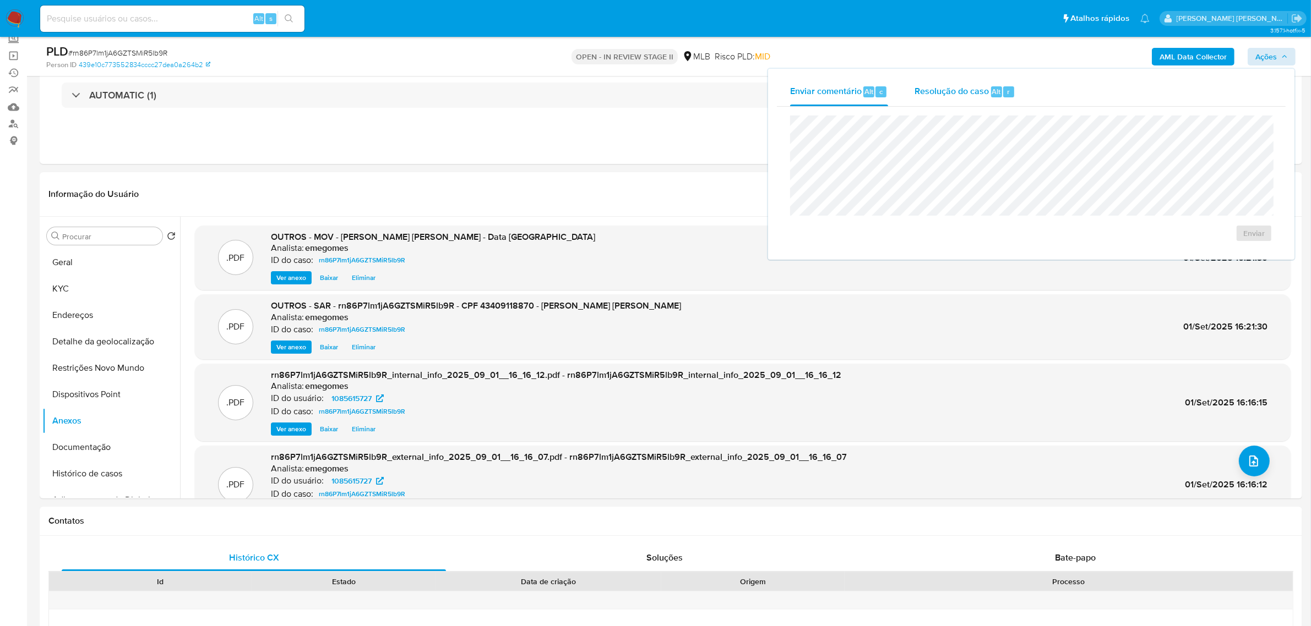
click at [943, 89] on span "Resolução do caso" at bounding box center [951, 91] width 74 height 13
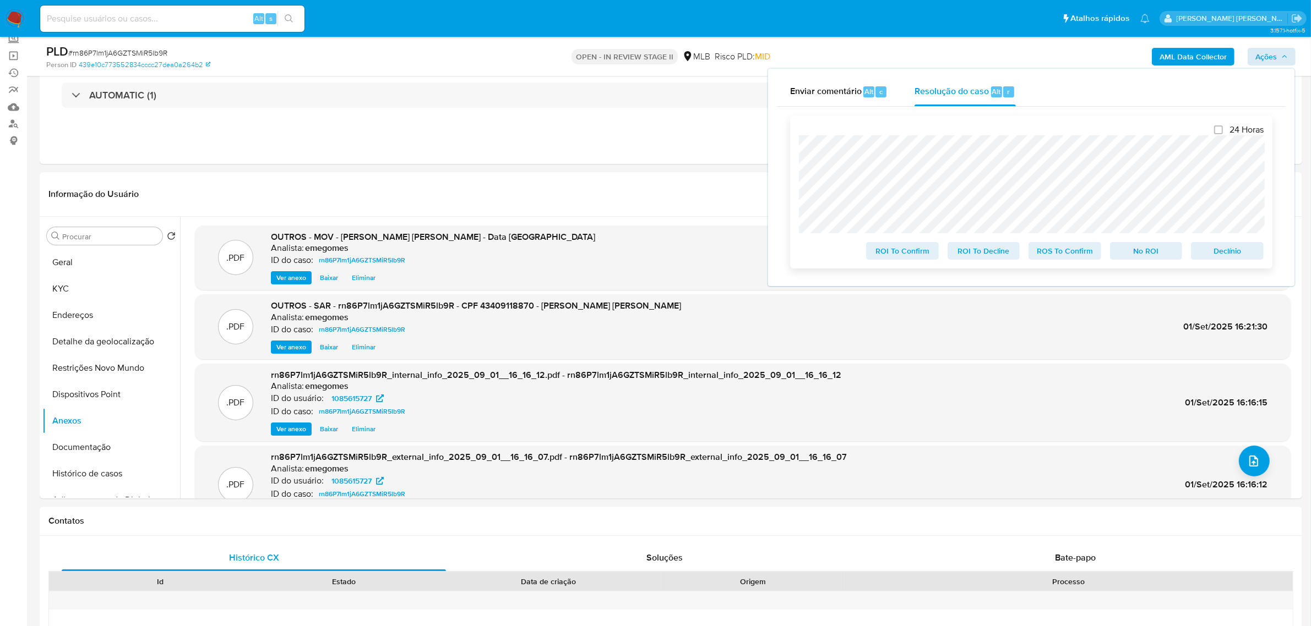
click at [1053, 250] on span "ROS To Confirm" at bounding box center [1064, 250] width 57 height 15
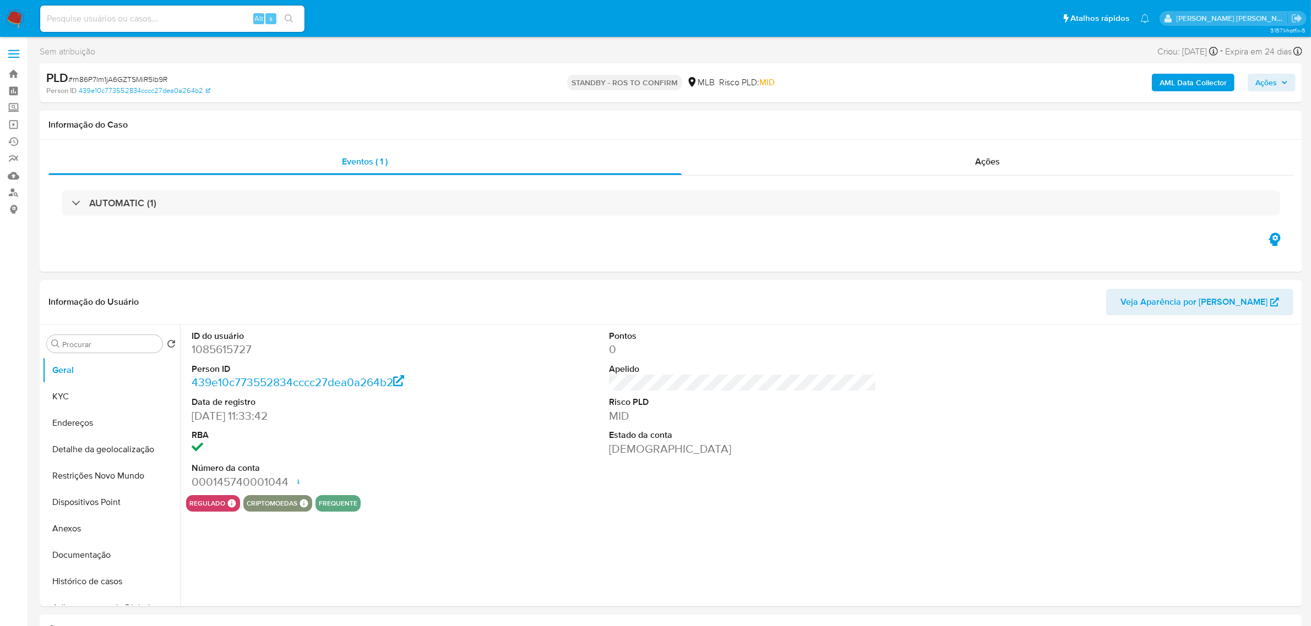
select select "10"
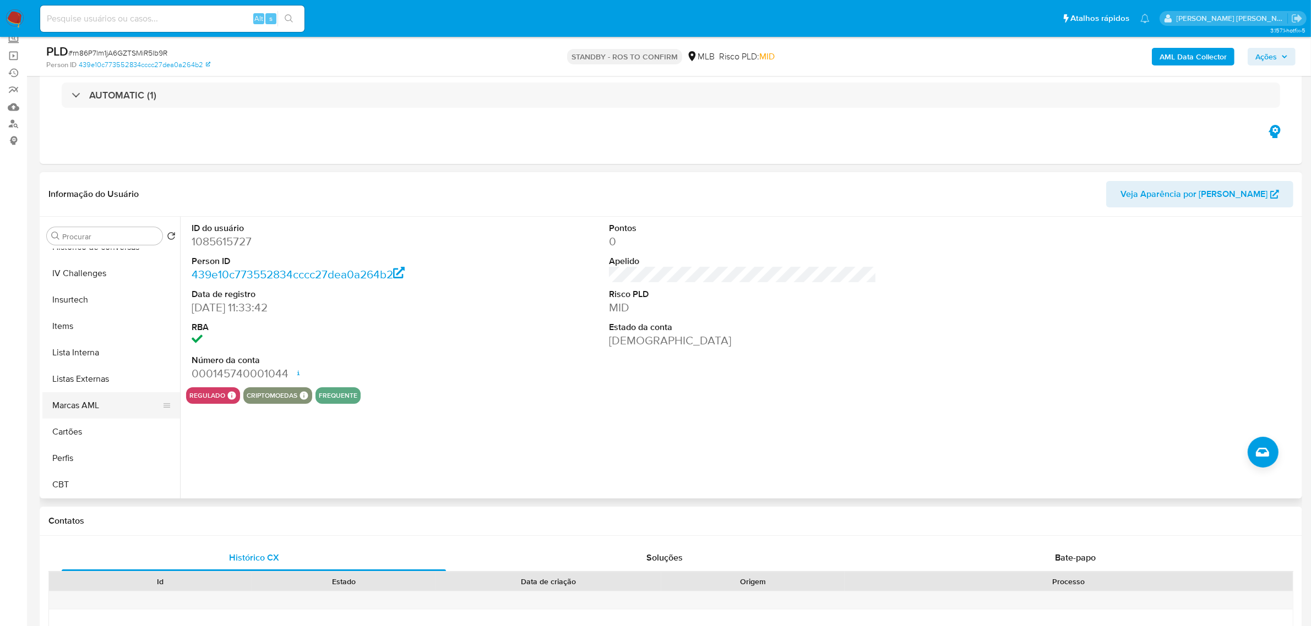
scroll to position [422, 0]
click at [105, 337] on button "IV Challenges" at bounding box center [106, 342] width 129 height 26
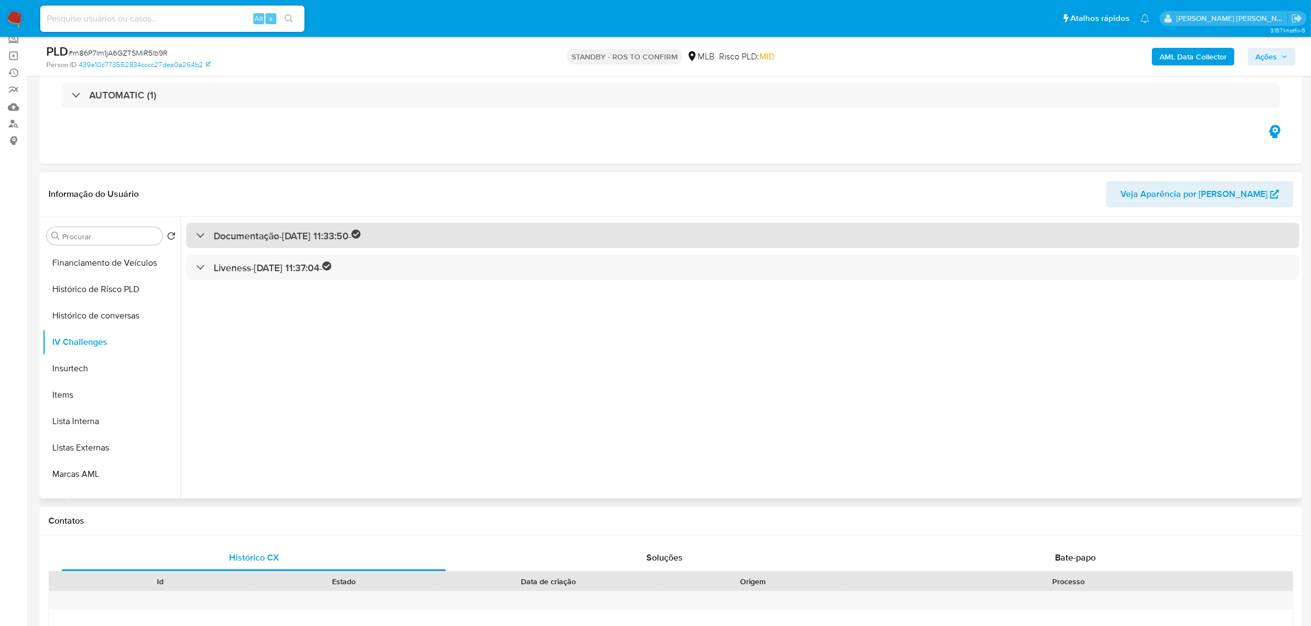
click at [205, 230] on div "Documentação - 07/03/2022 11:33:50 -" at bounding box center [278, 236] width 165 height 13
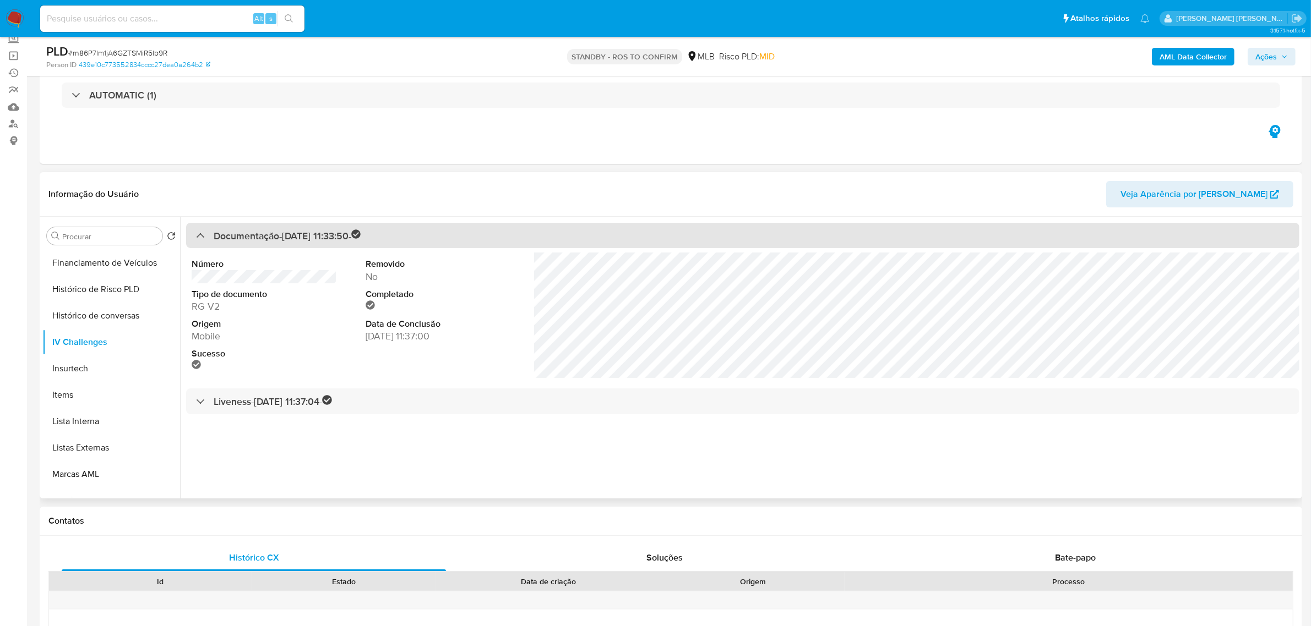
click at [199, 232] on div "Documentação - 07/03/2022 11:33:50 -" at bounding box center [278, 236] width 165 height 13
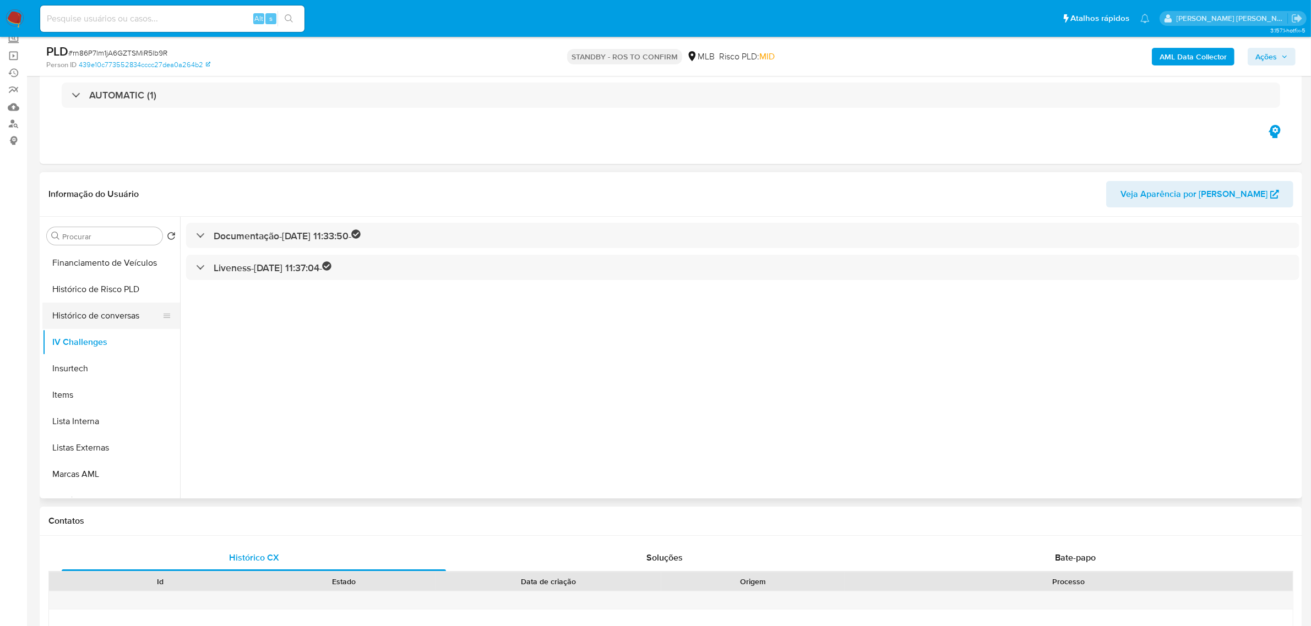
click at [111, 312] on button "Histórico de conversas" at bounding box center [106, 316] width 129 height 26
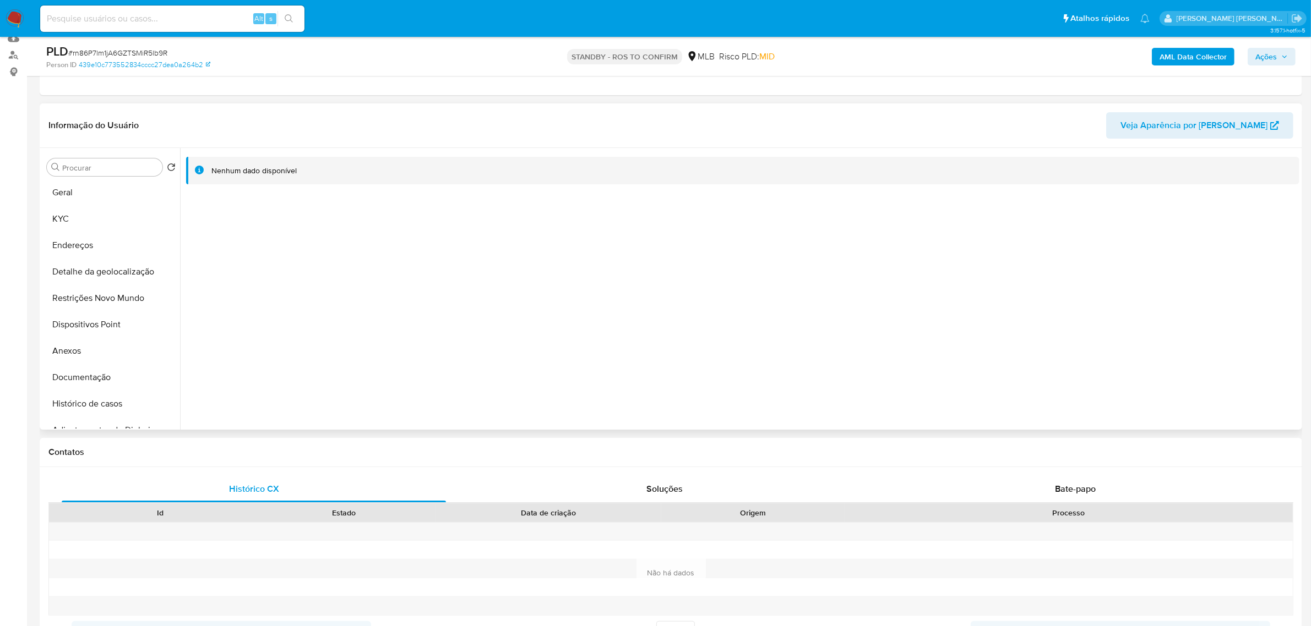
scroll to position [0, 0]
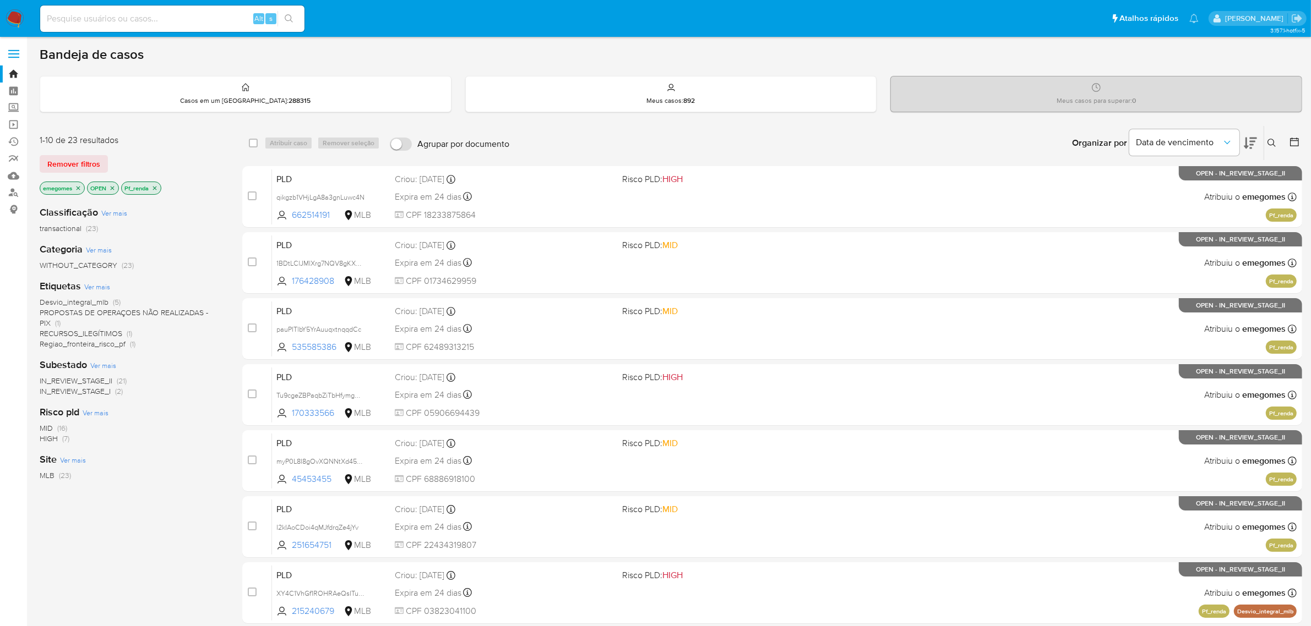
click at [156, 185] on icon "close-filter" at bounding box center [154, 188] width 7 height 7
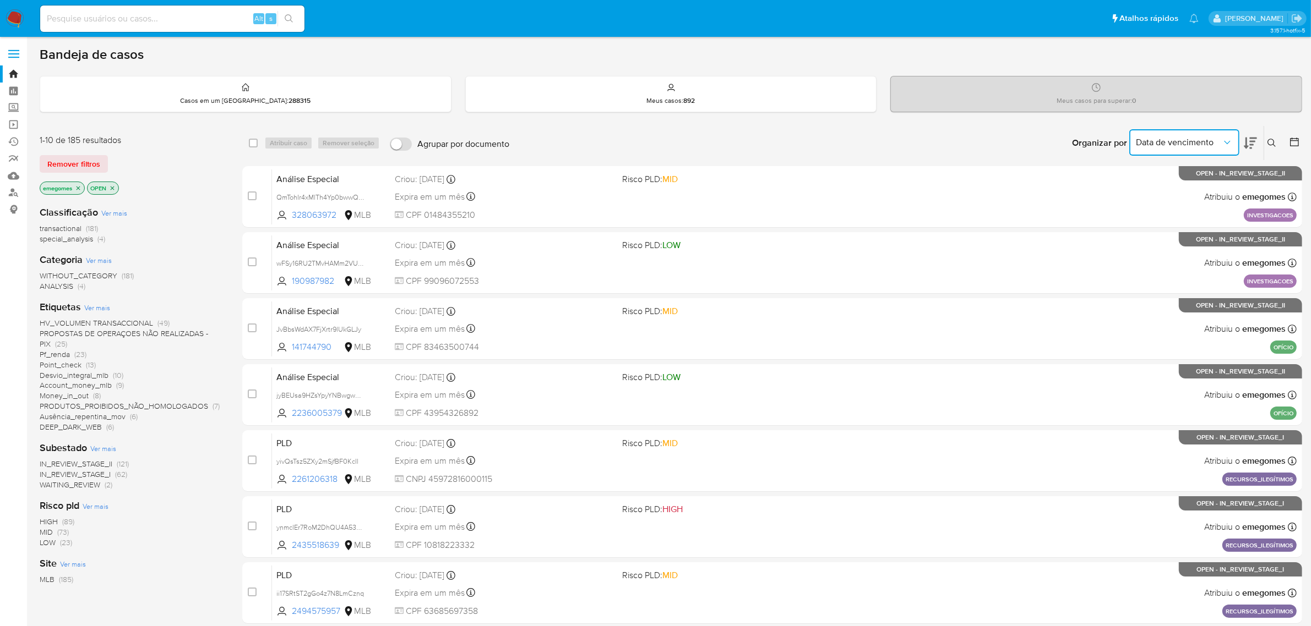
click at [1230, 143] on icon "Organizar por" at bounding box center [1227, 142] width 11 height 11
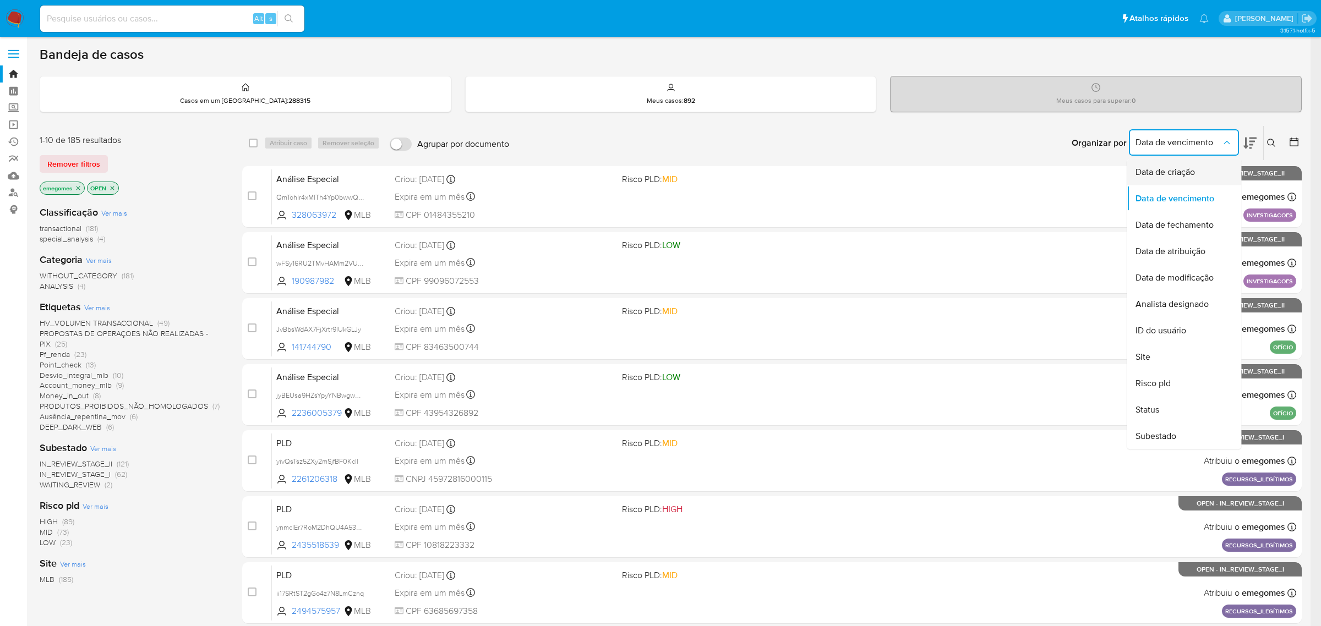
click at [1200, 170] on div "Data de criação" at bounding box center [1181, 172] width 90 height 26
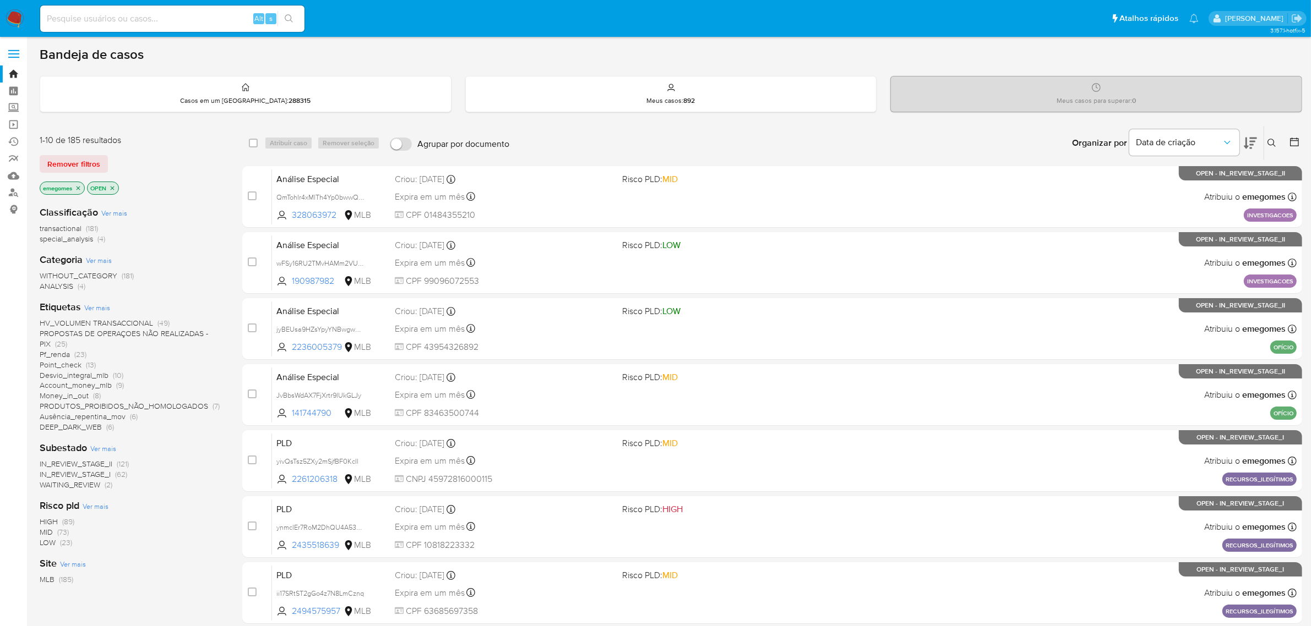
click at [1250, 144] on icon at bounding box center [1250, 144] width 13 height 12
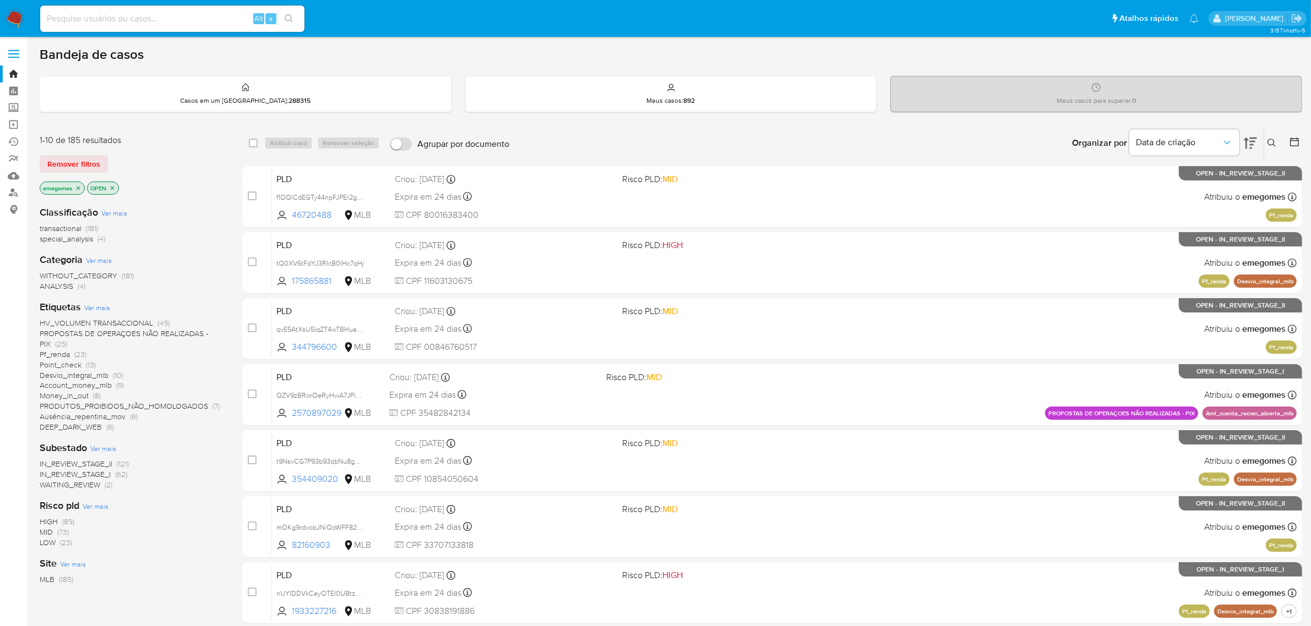
click at [1250, 144] on icon at bounding box center [1250, 144] width 13 height 12
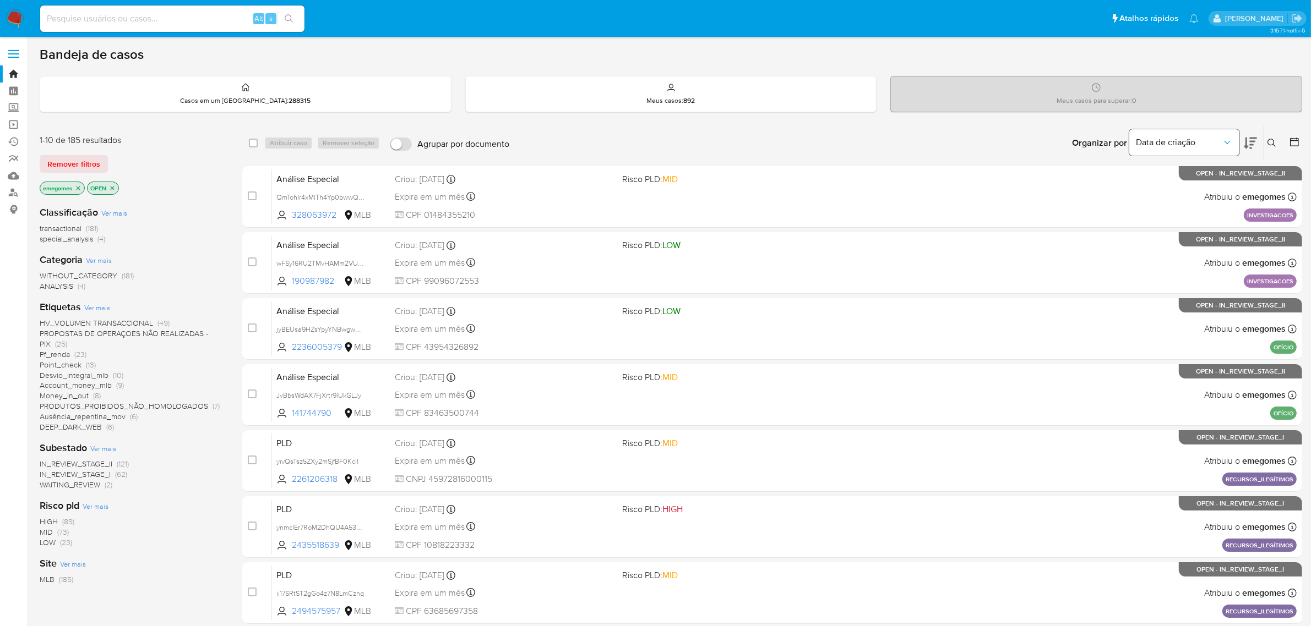
click at [1223, 138] on icon "Organizar por" at bounding box center [1227, 142] width 11 height 11
click at [1267, 144] on icon at bounding box center [1271, 143] width 9 height 9
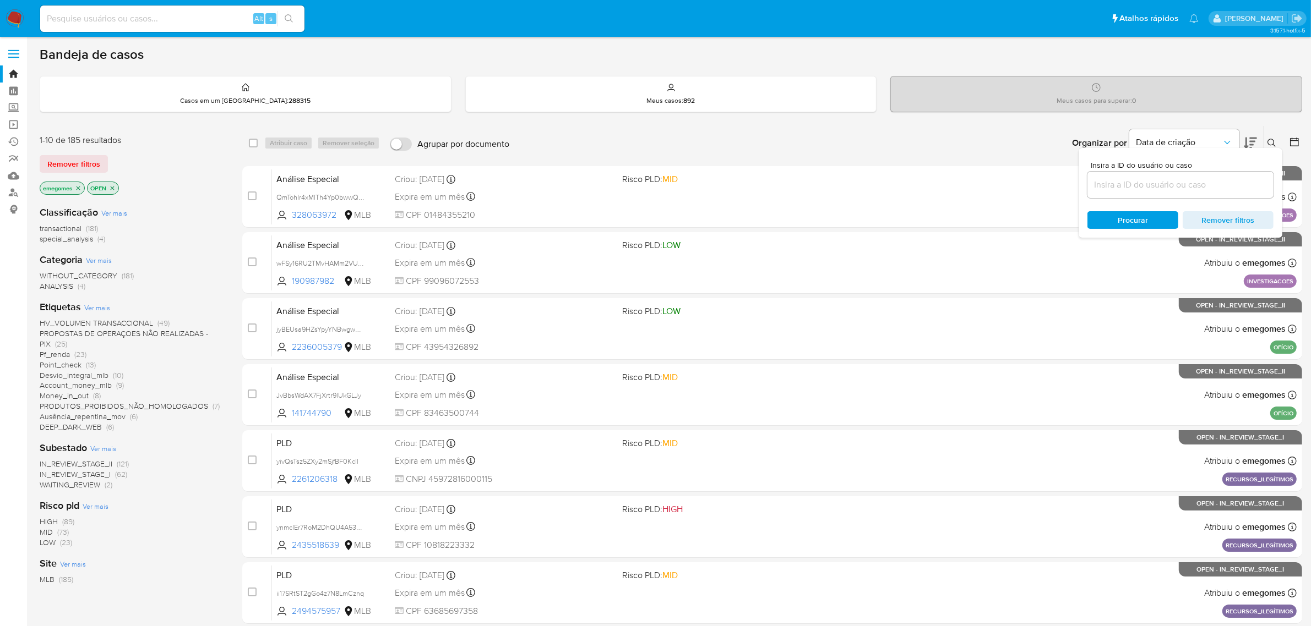
click at [1180, 184] on input at bounding box center [1180, 185] width 186 height 14
click at [138, 15] on input at bounding box center [172, 19] width 264 height 14
click at [84, 190] on div "emegomes" at bounding box center [62, 188] width 45 height 13
click at [81, 190] on icon "close-filter" at bounding box center [78, 188] width 7 height 7
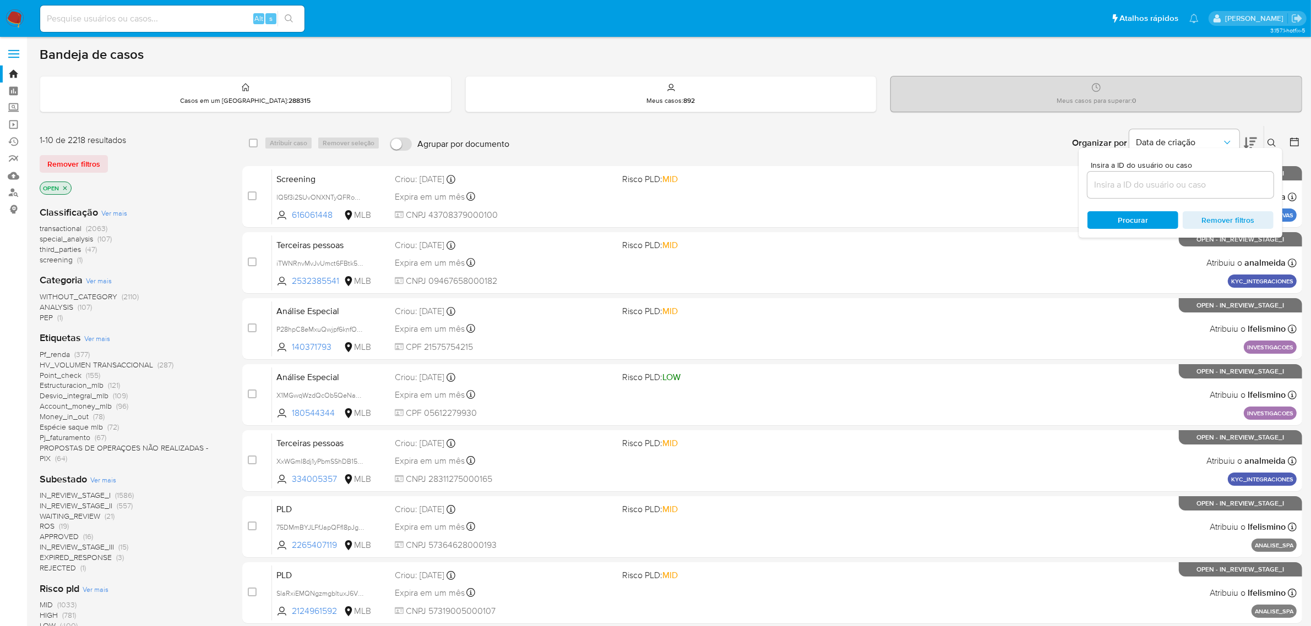
click at [62, 188] on icon "close-filter" at bounding box center [65, 188] width 7 height 7
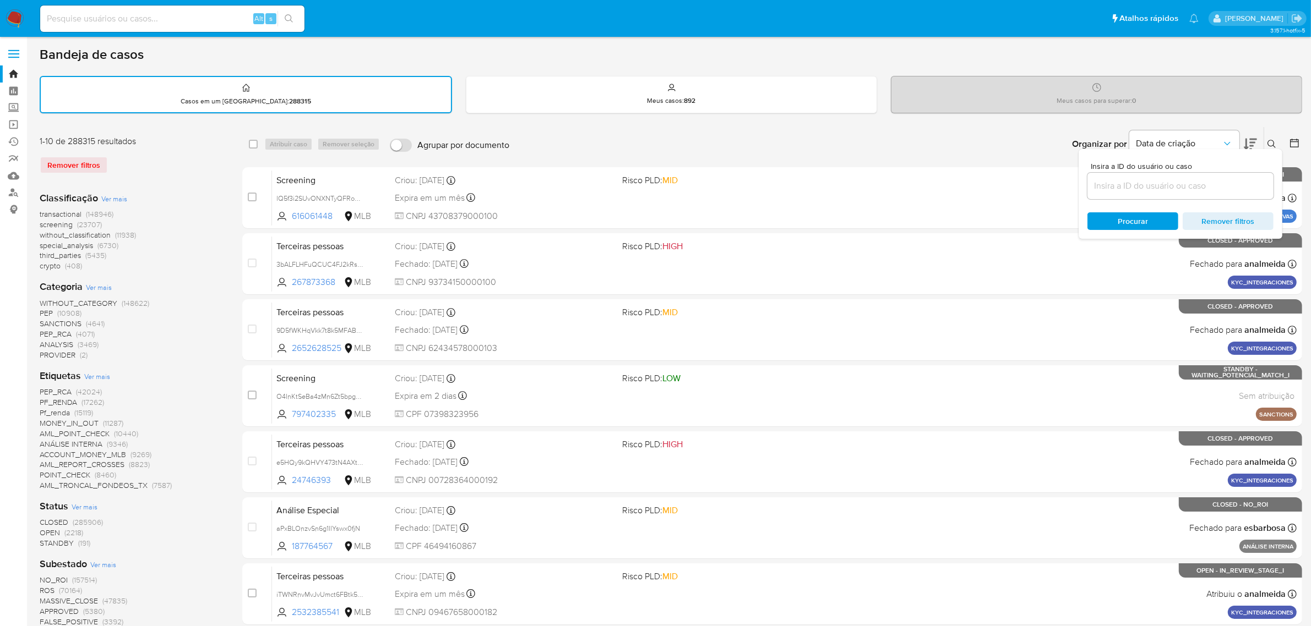
click at [11, 48] on label at bounding box center [14, 53] width 28 height 23
click at [0, 0] on input "checkbox" at bounding box center [0, 0] width 0 height 0
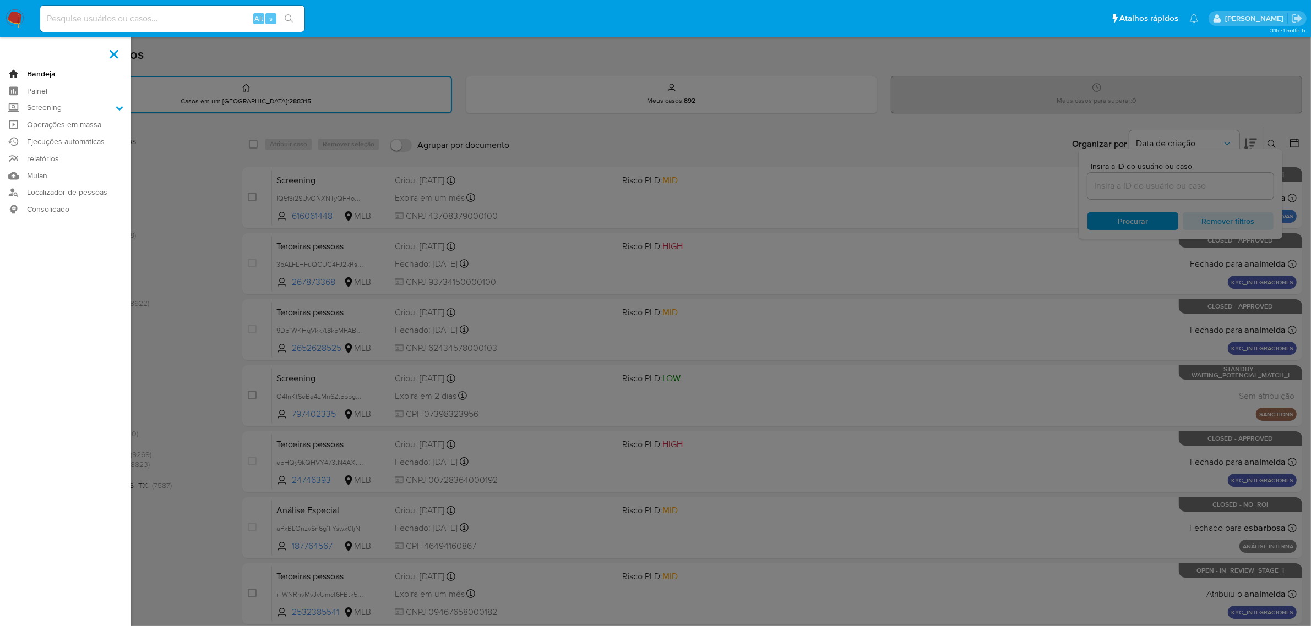
click at [37, 73] on link "Bandeja" at bounding box center [65, 74] width 131 height 17
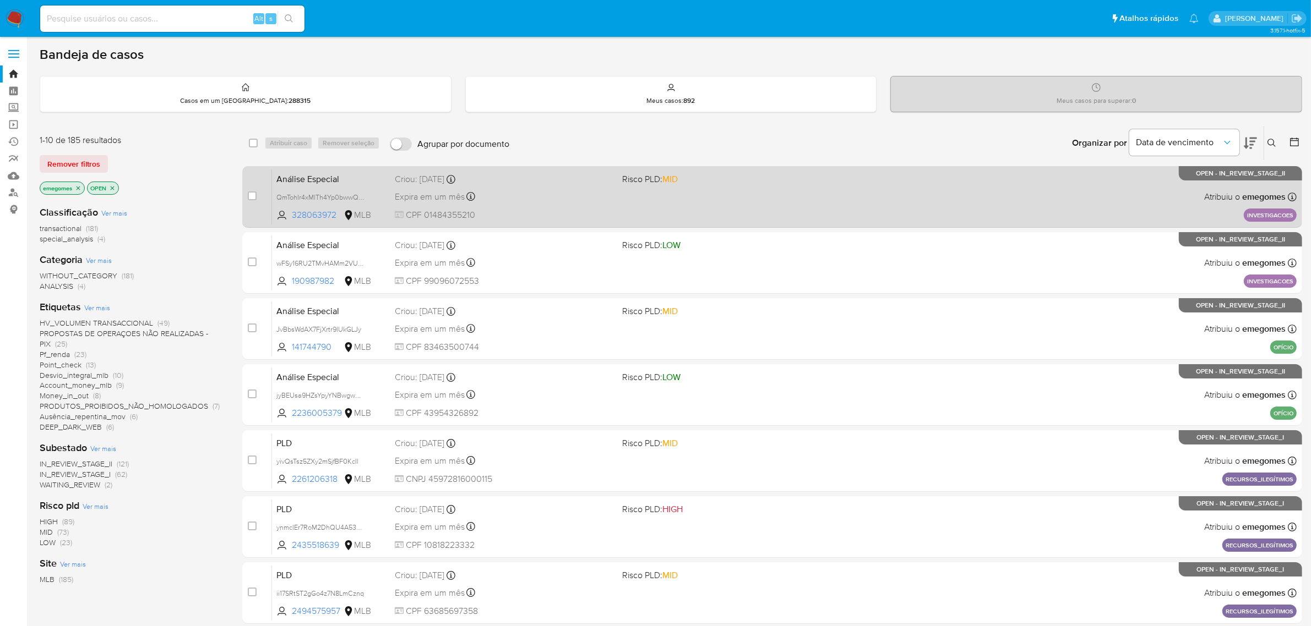
click at [519, 203] on div "Expira em um mês Expira em [DATE] 18:50:38" at bounding box center [504, 196] width 219 height 15
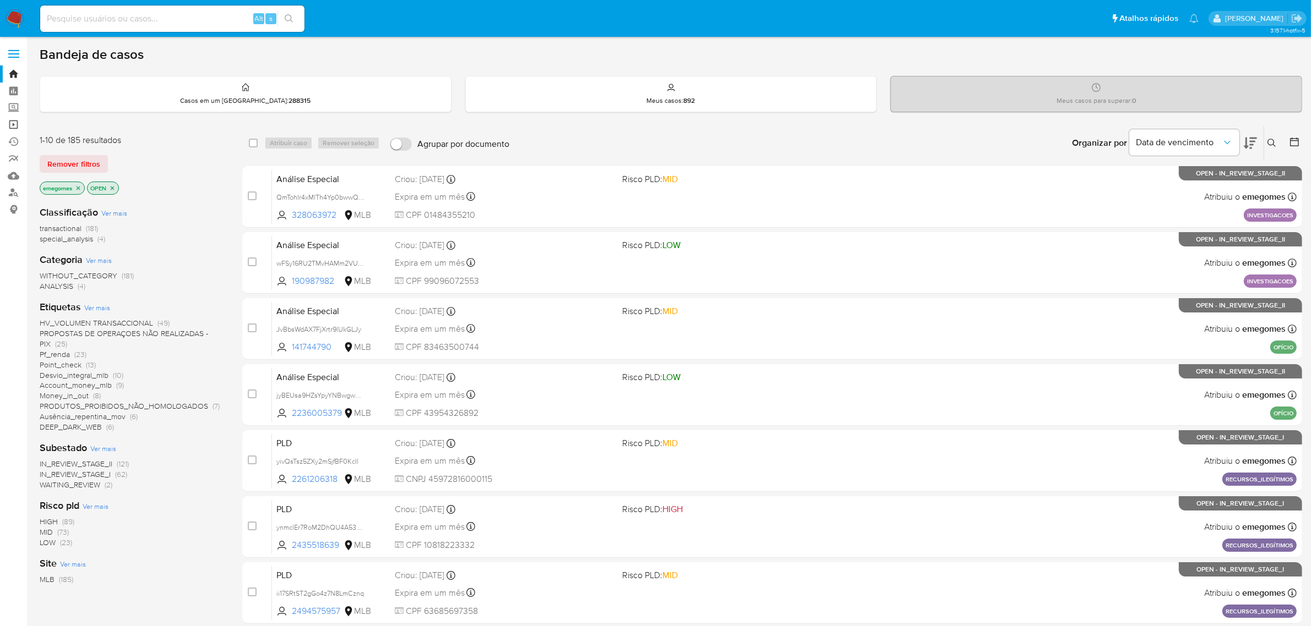
click at [18, 124] on link "Operações em massa" at bounding box center [65, 124] width 131 height 17
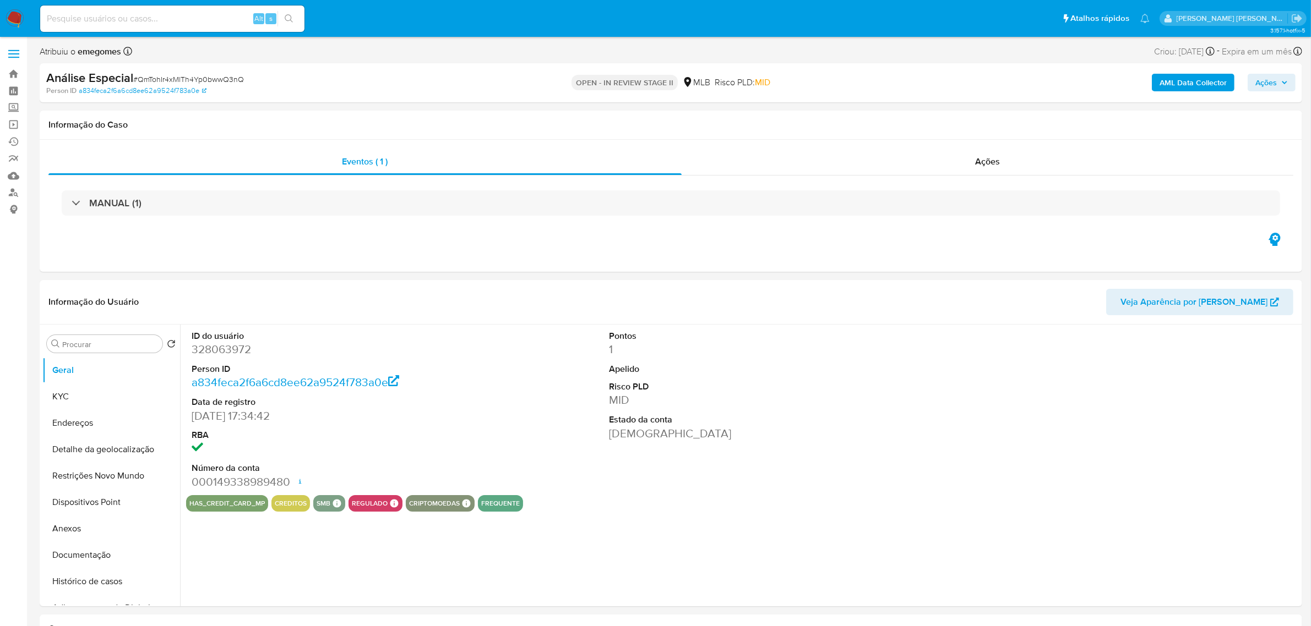
select select "10"
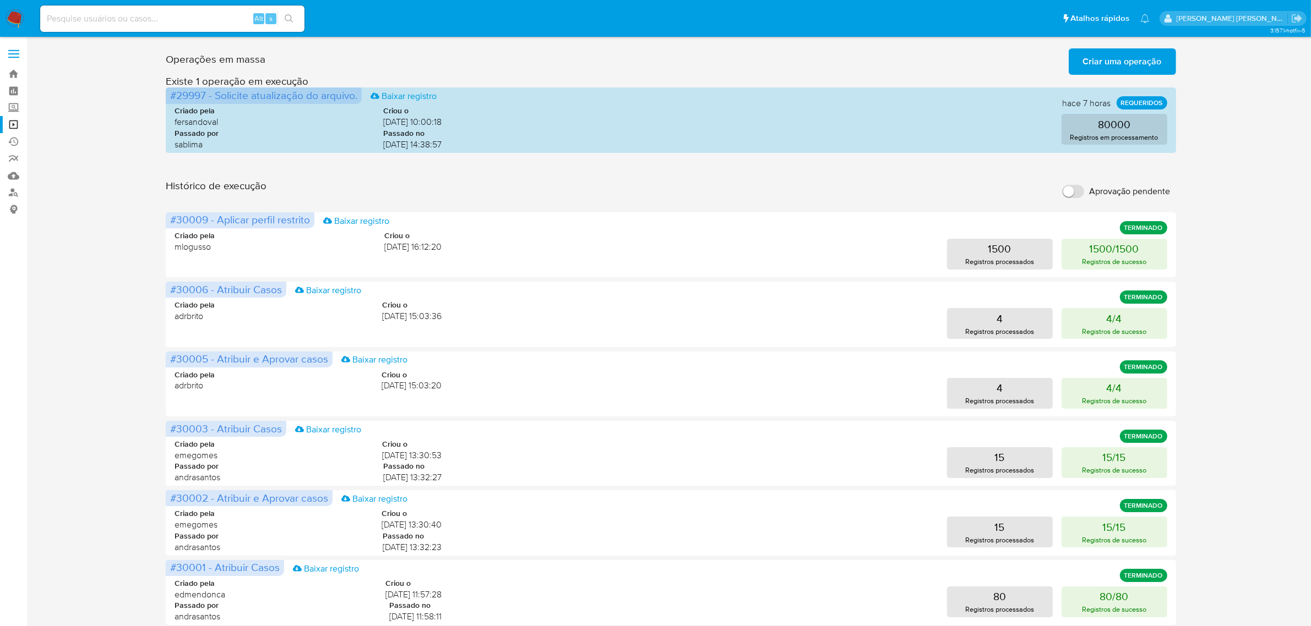
click at [1162, 58] on span "Criar uma operação" at bounding box center [1122, 62] width 79 height 24
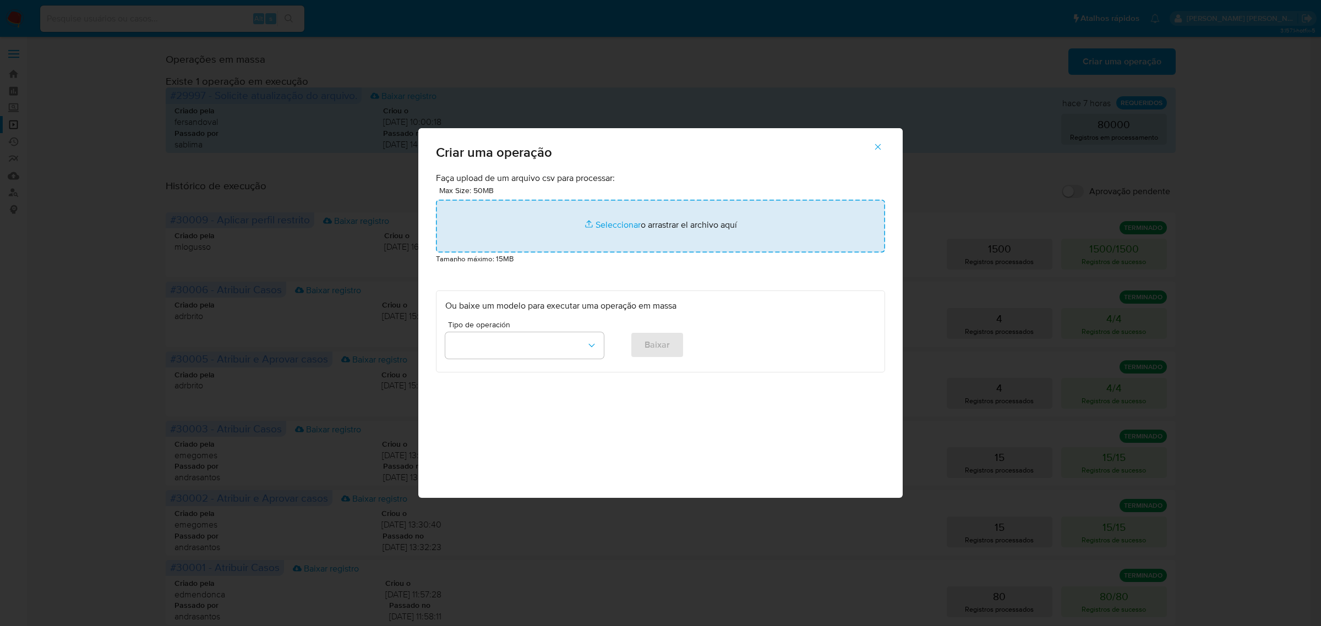
click at [610, 227] on input "file" at bounding box center [660, 226] width 449 height 53
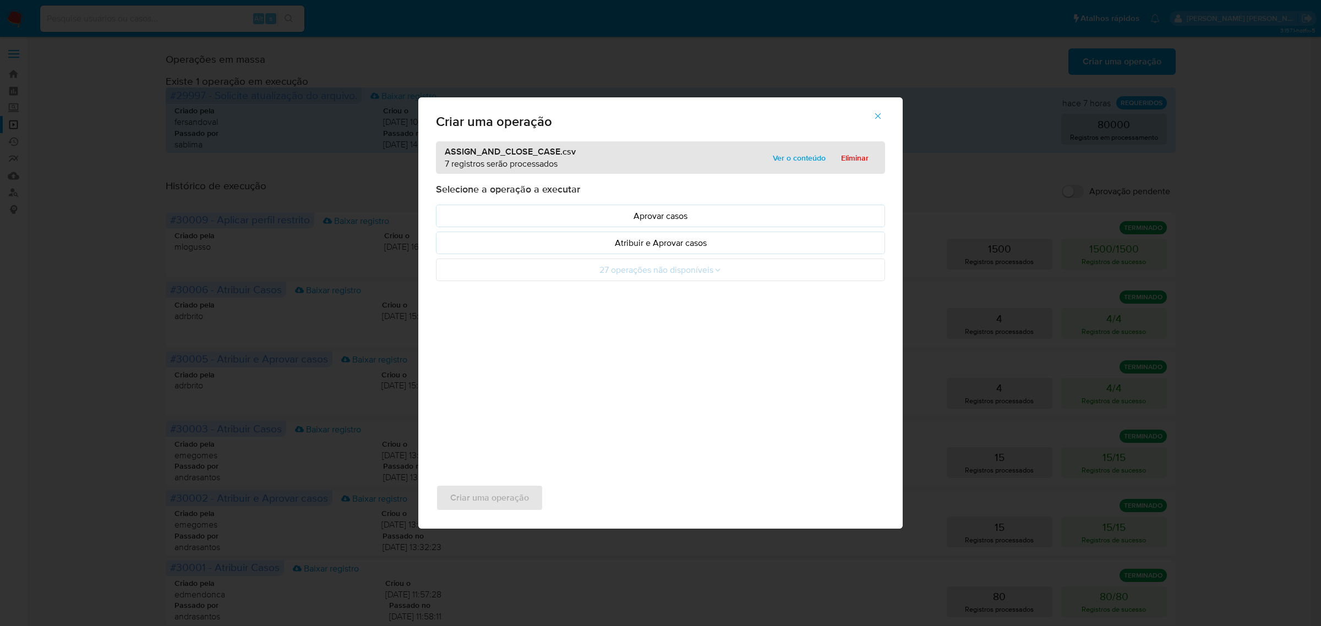
click at [611, 246] on p "Atribuir e Aprovar casos" at bounding box center [660, 243] width 431 height 13
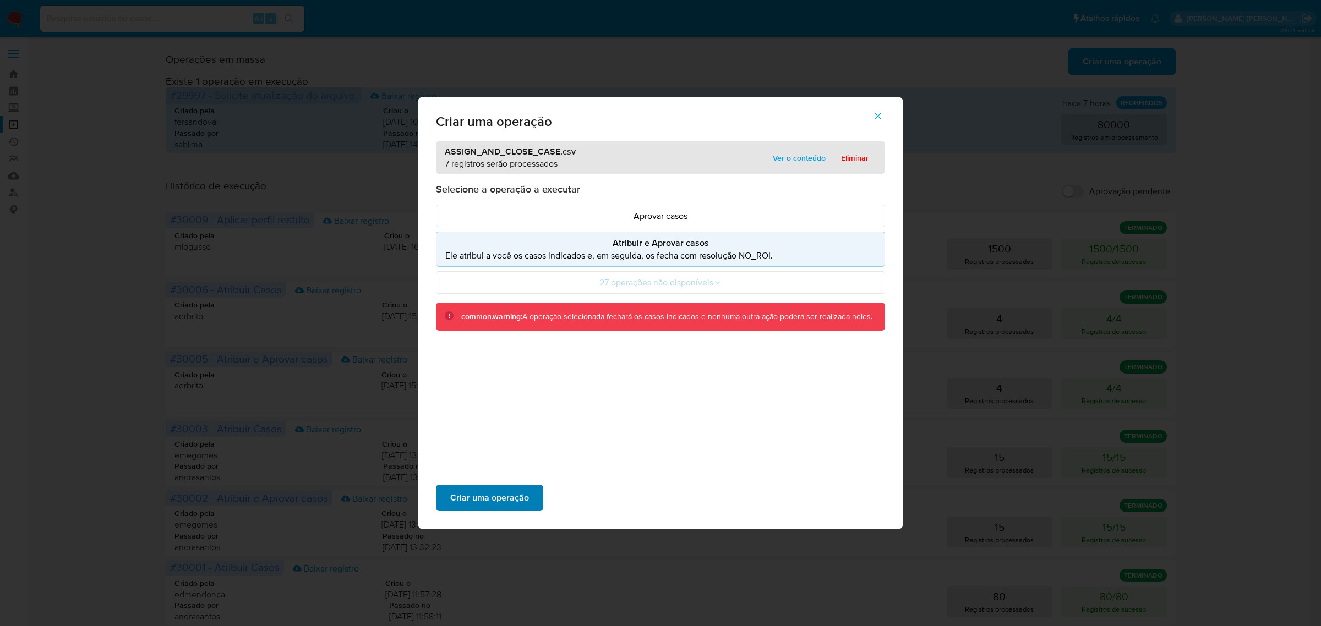
click at [506, 498] on span "Criar uma operação" at bounding box center [489, 498] width 79 height 24
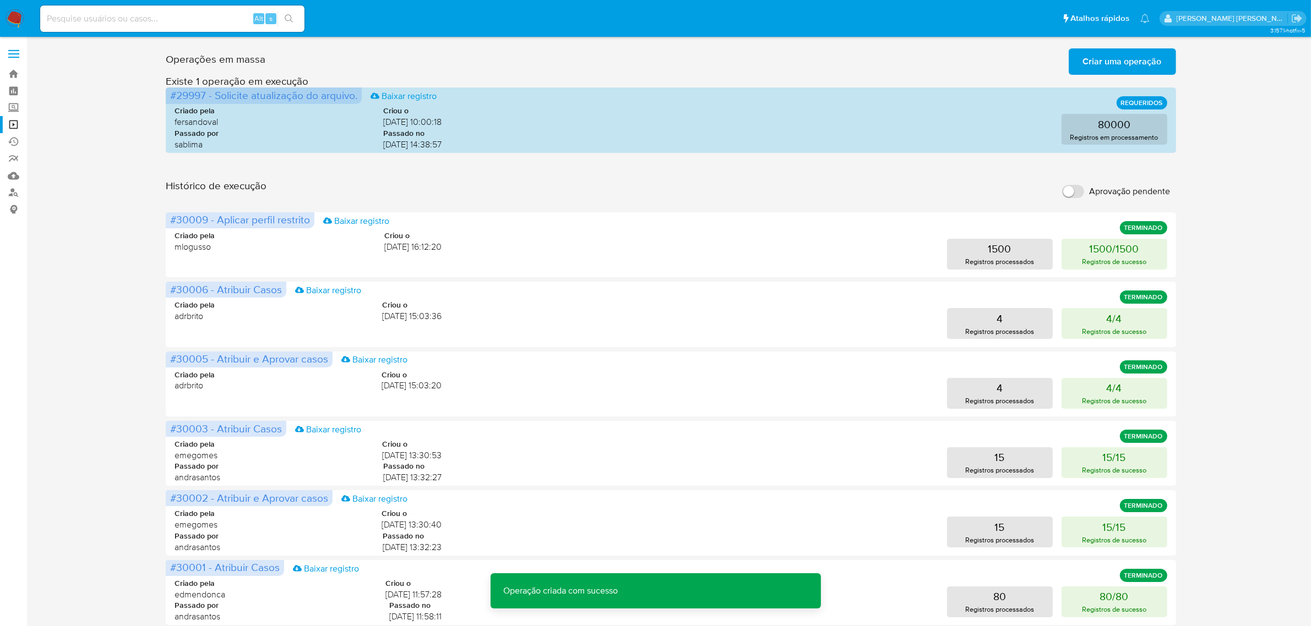
click at [1099, 58] on span "Criar uma operação" at bounding box center [1122, 62] width 79 height 24
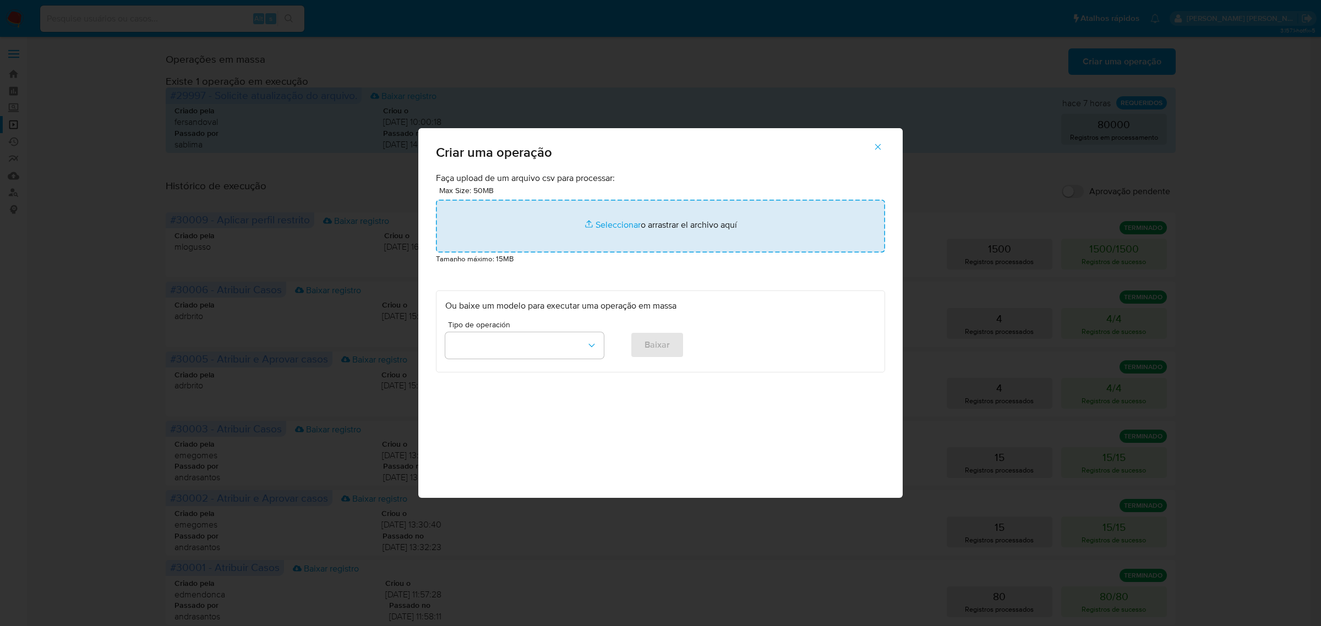
click at [626, 230] on input "file" at bounding box center [660, 226] width 449 height 53
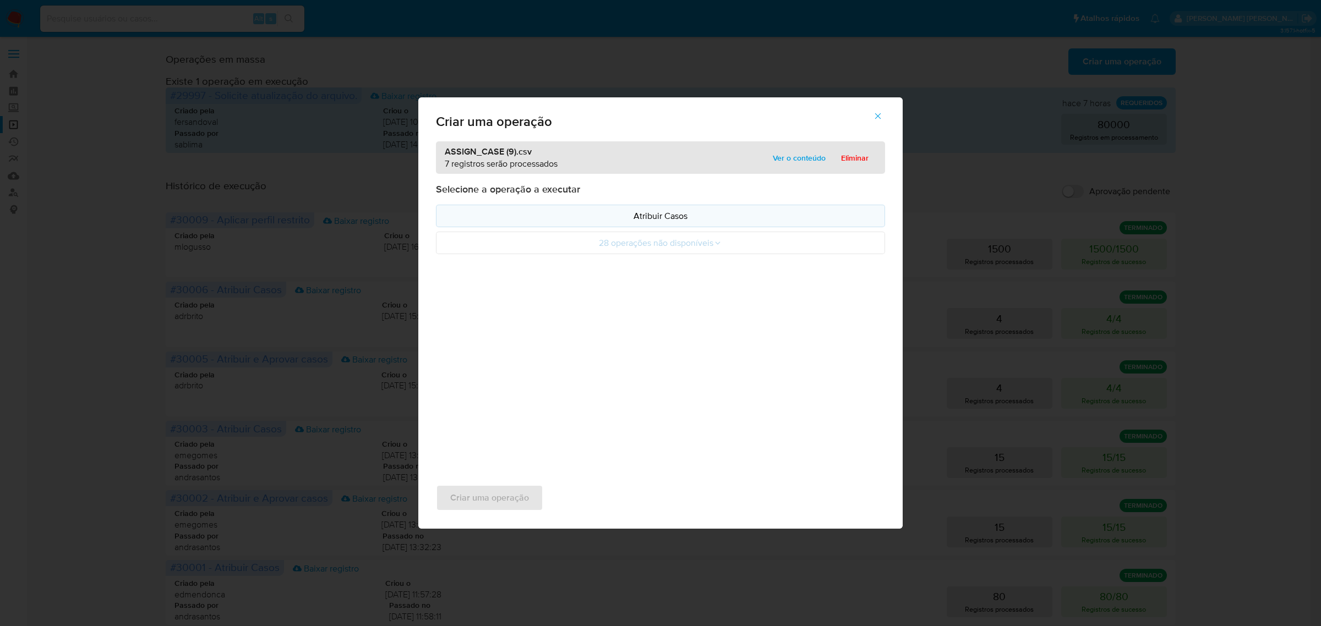
click at [623, 222] on p "Atribuir Casos" at bounding box center [660, 216] width 431 height 13
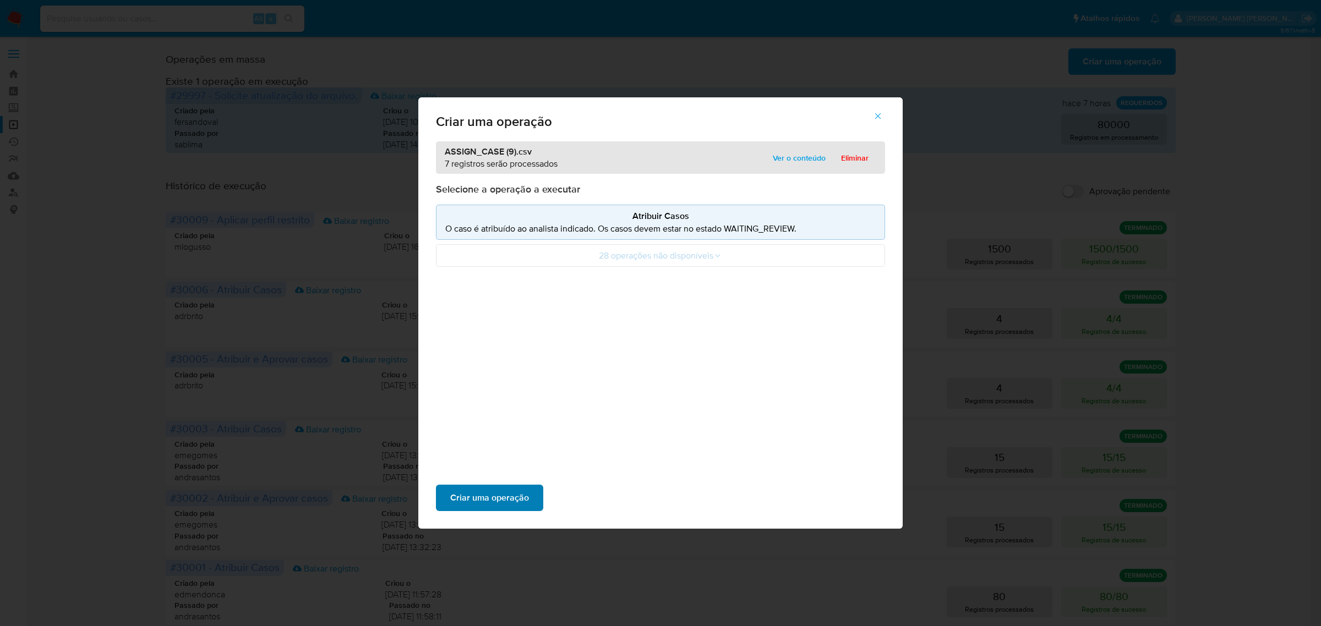
click at [480, 504] on span "Criar uma operação" at bounding box center [489, 498] width 79 height 24
